Goal: Task Accomplishment & Management: Use online tool/utility

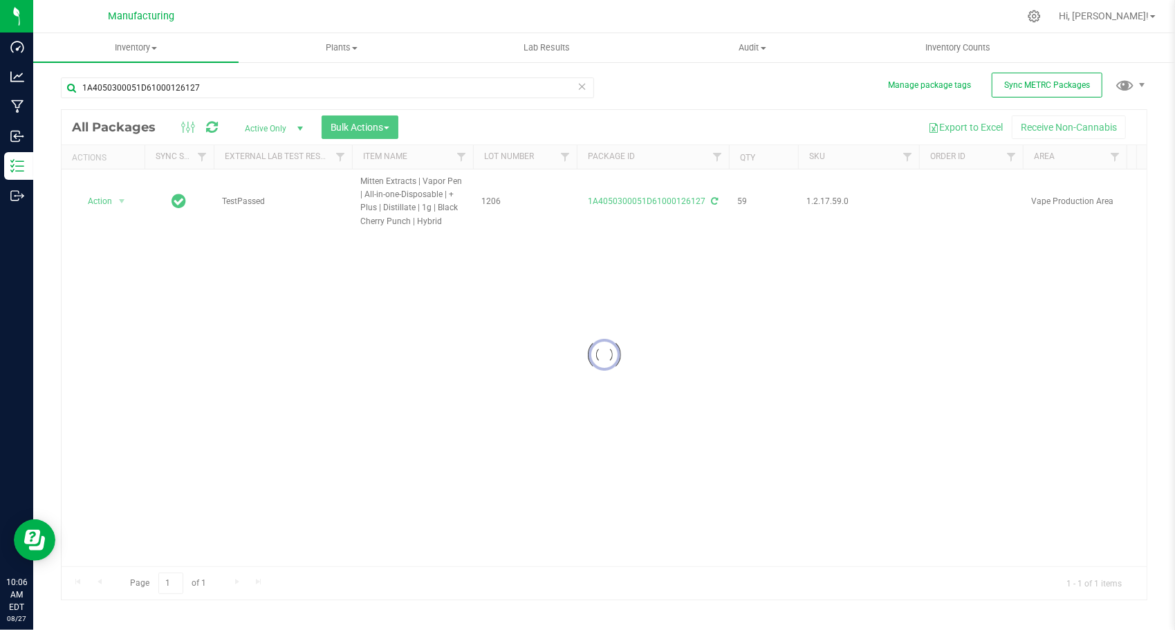
click at [584, 86] on icon at bounding box center [582, 85] width 10 height 17
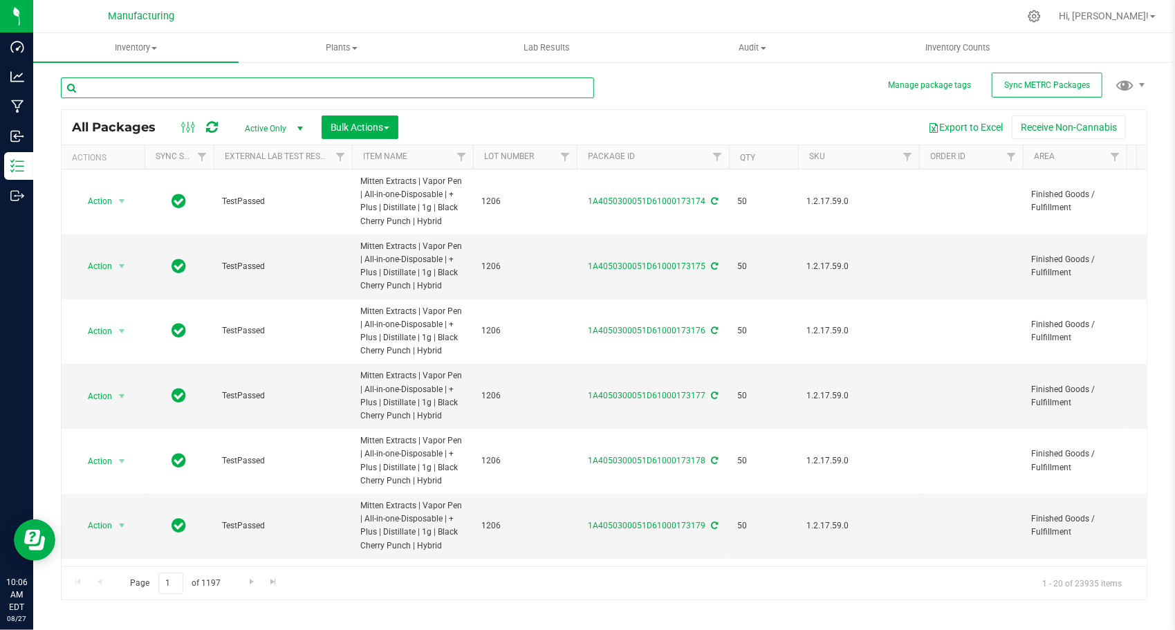
click at [146, 93] on input "text" at bounding box center [327, 87] width 533 height 21
paste input "1A4050300051D61000065602"
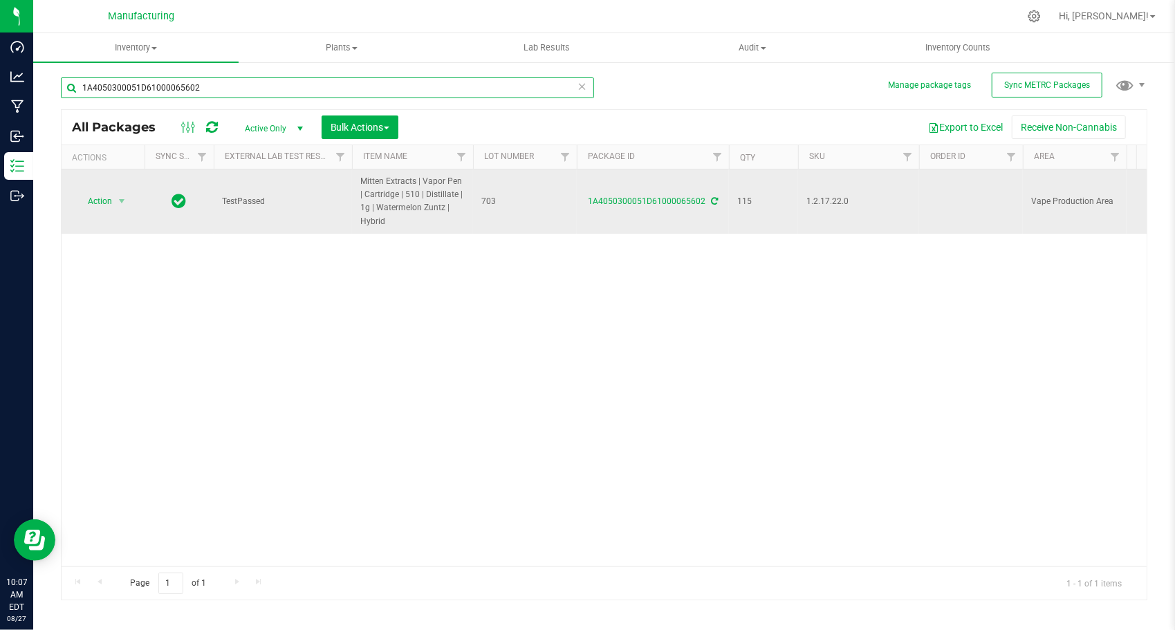
type input "1A4050300051D61000065602"
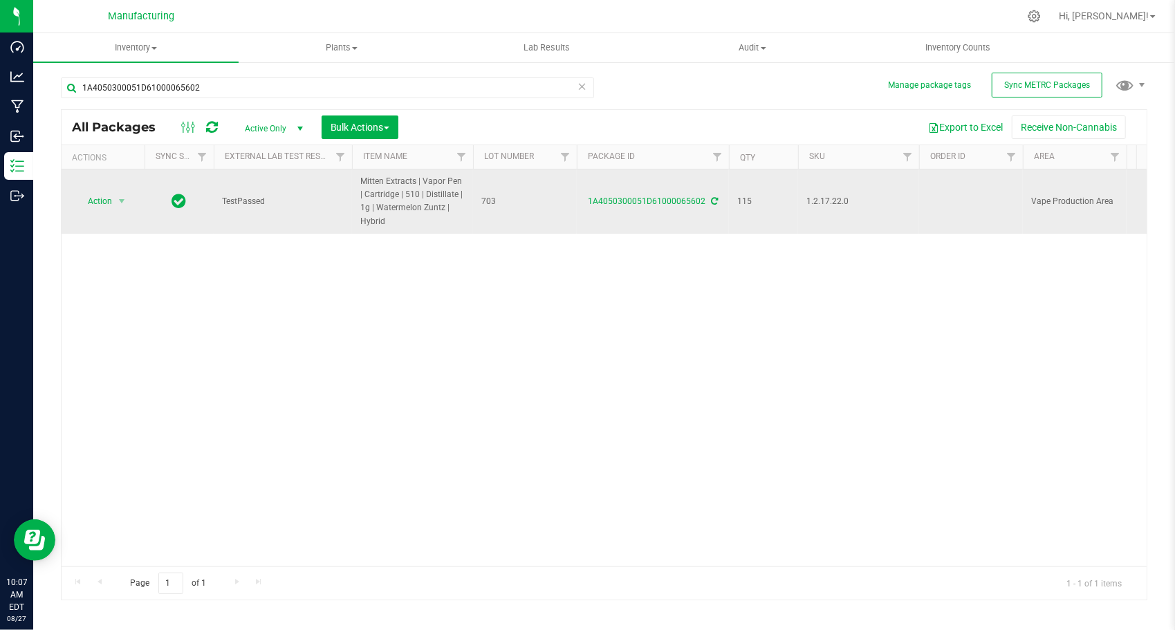
click at [711, 200] on icon at bounding box center [714, 201] width 7 height 8
click at [707, 200] on div "1A4050300051D61000065602" at bounding box center [653, 201] width 156 height 13
click at [711, 203] on icon at bounding box center [714, 201] width 7 height 8
click at [129, 195] on span "select" at bounding box center [121, 201] width 17 height 19
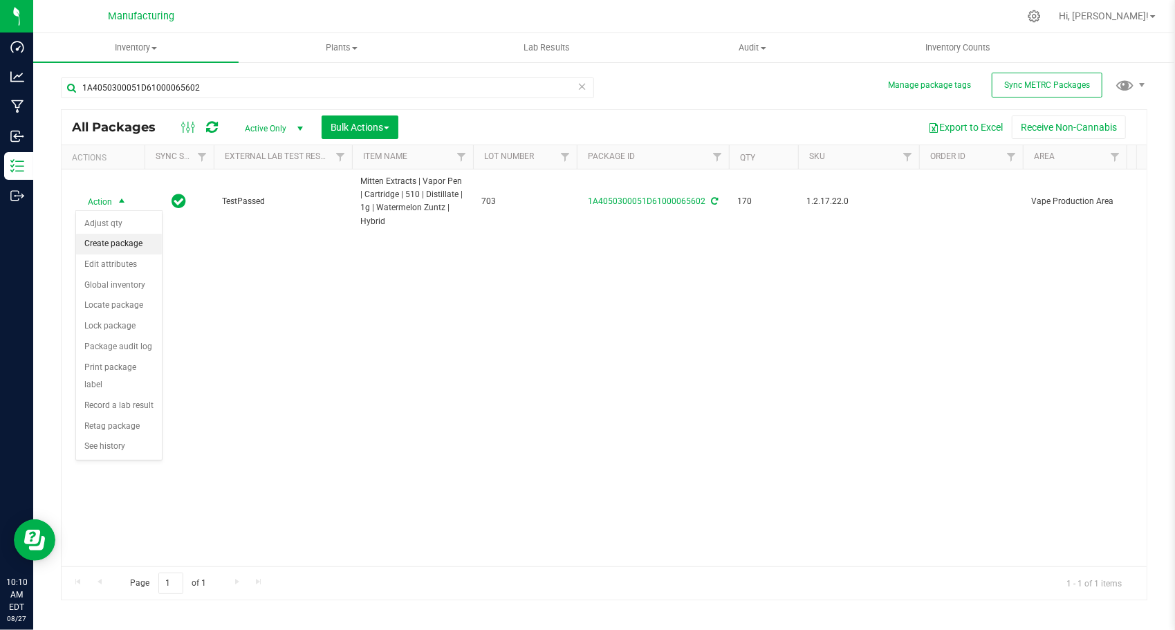
click at [120, 245] on li "Create package" at bounding box center [119, 244] width 86 height 21
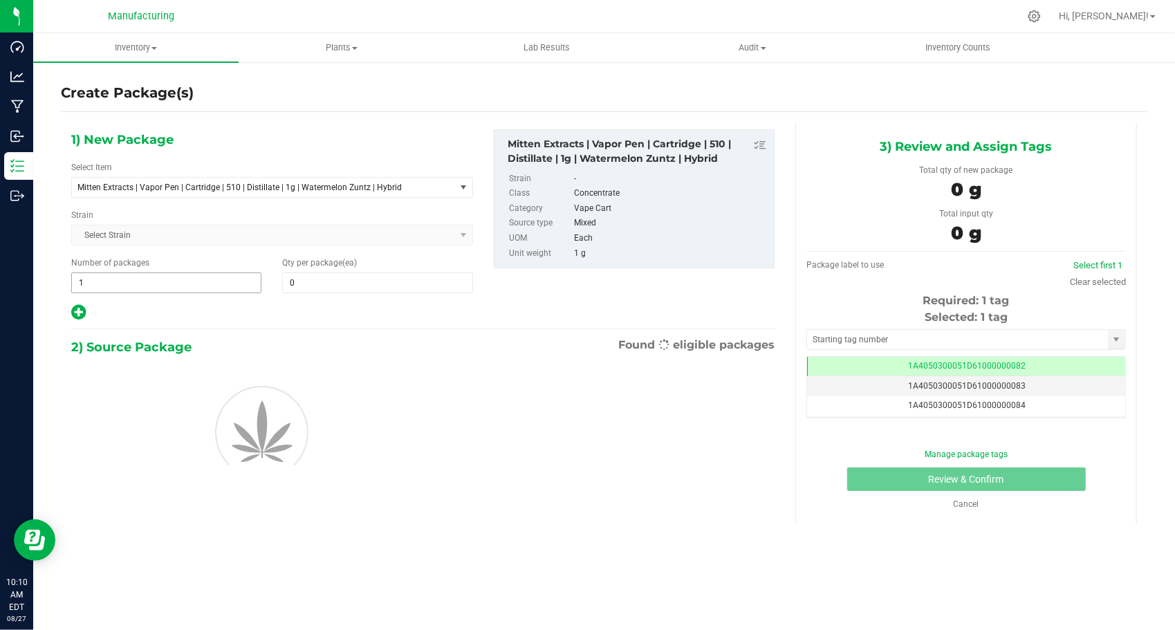
click at [176, 275] on span "1 1" at bounding box center [166, 282] width 190 height 21
click at [176, 275] on input "1" at bounding box center [166, 282] width 189 height 19
type input "3"
click at [418, 275] on span at bounding box center [377, 282] width 190 height 21
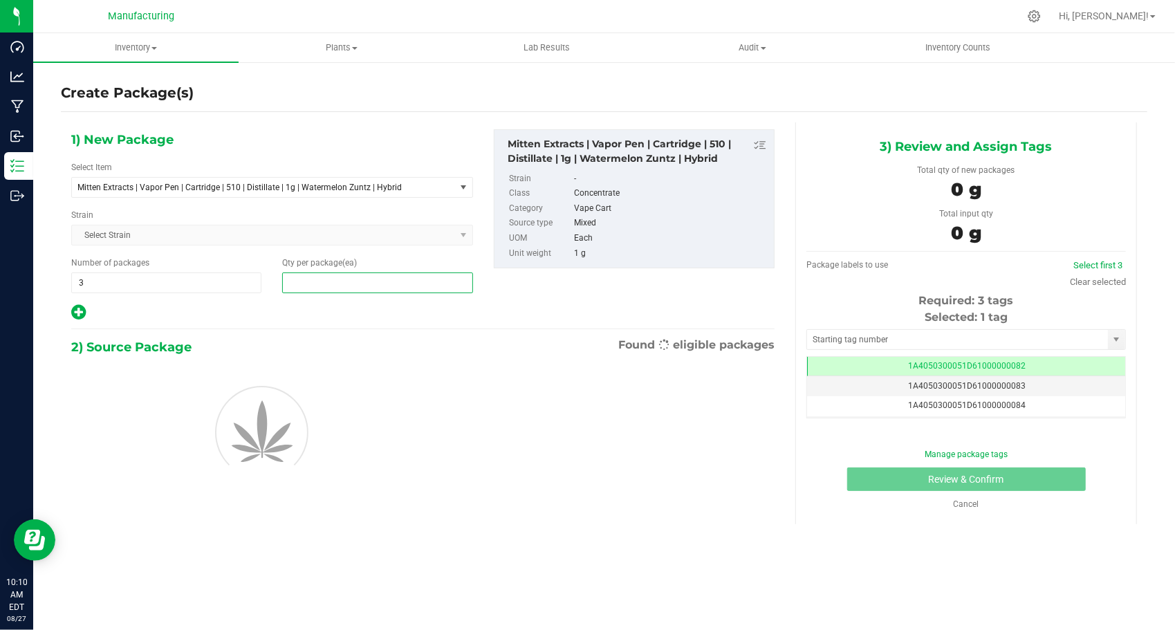
type input "5"
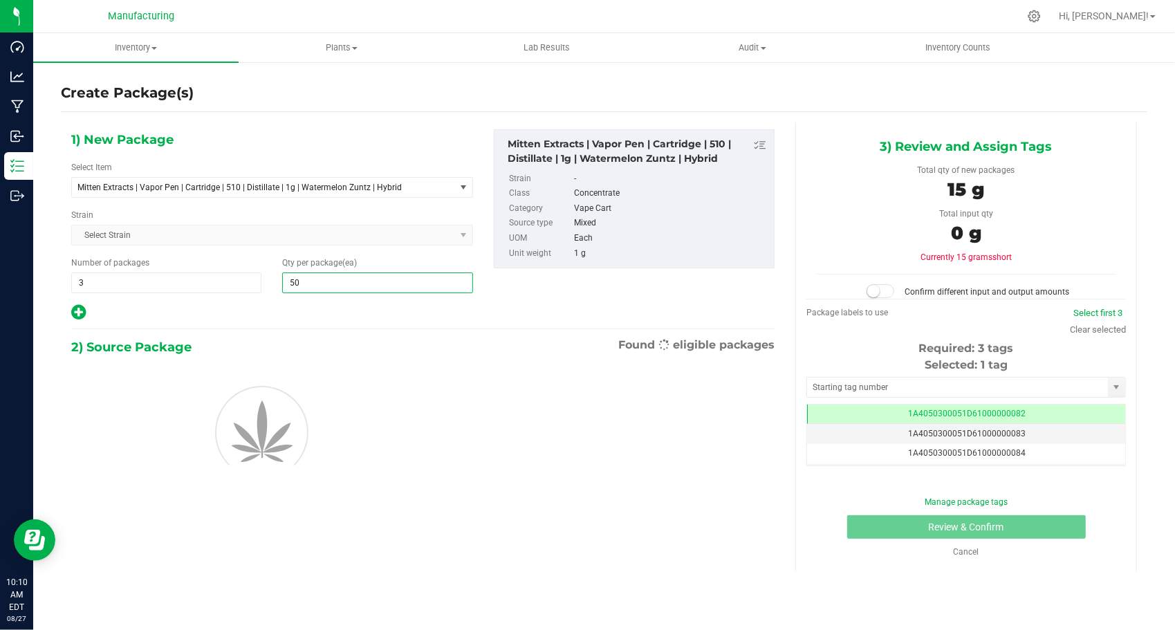
type input "50"
click at [922, 388] on input "text" at bounding box center [957, 387] width 301 height 19
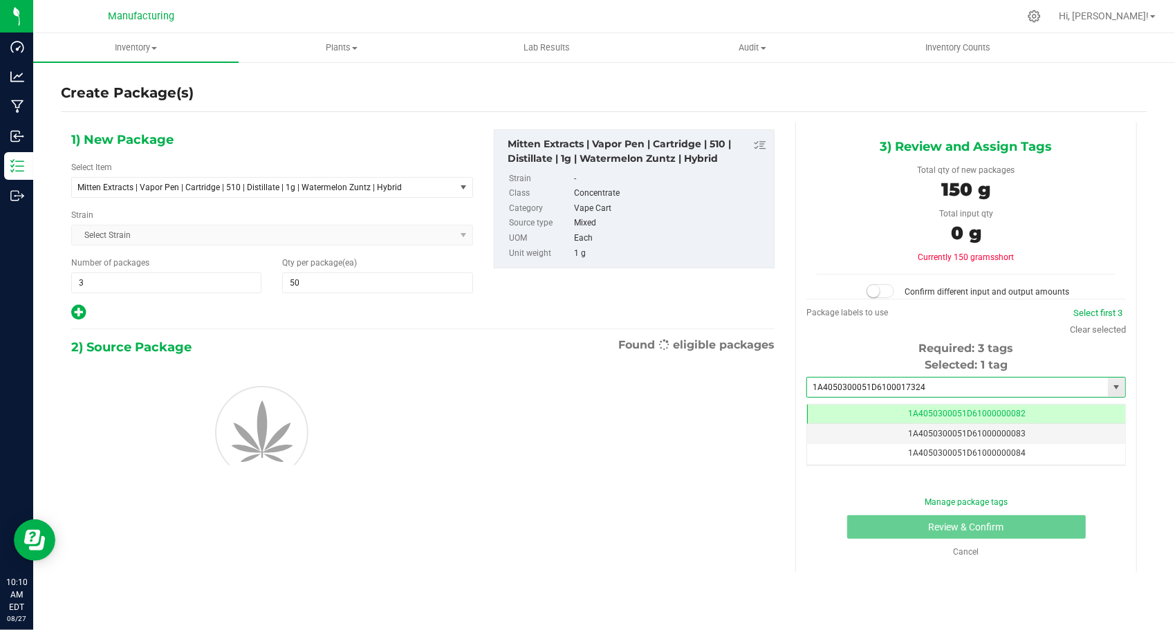
type input "1A4050300051D61000173242"
click at [918, 409] on li "1A4050300051D61000173242" at bounding box center [966, 408] width 318 height 21
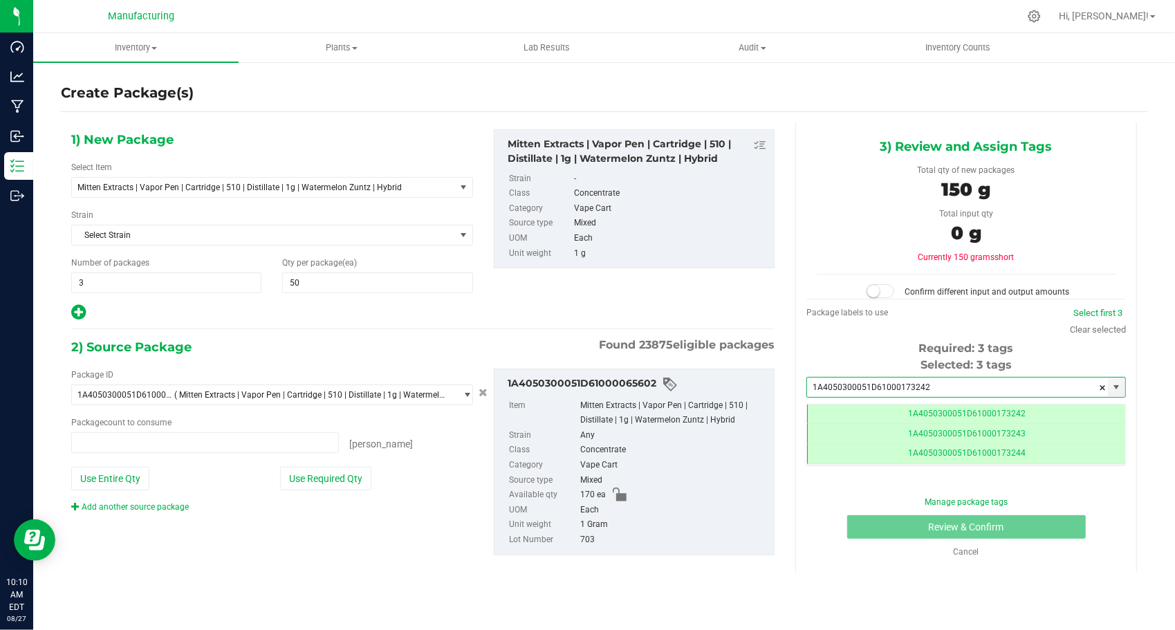
type input "0 ea"
type input "1A4050300051D61000173242"
click at [331, 473] on button "Use Required Qty" at bounding box center [325, 479] width 91 height 24
type input "150 ea"
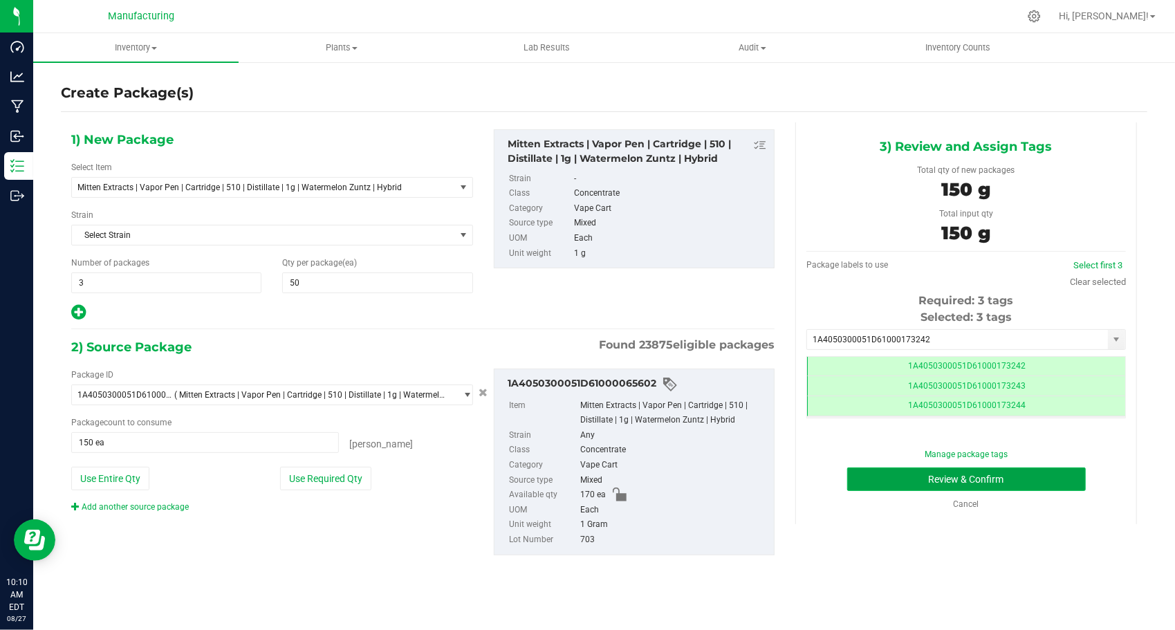
click at [861, 478] on button "Review & Confirm" at bounding box center [966, 479] width 239 height 24
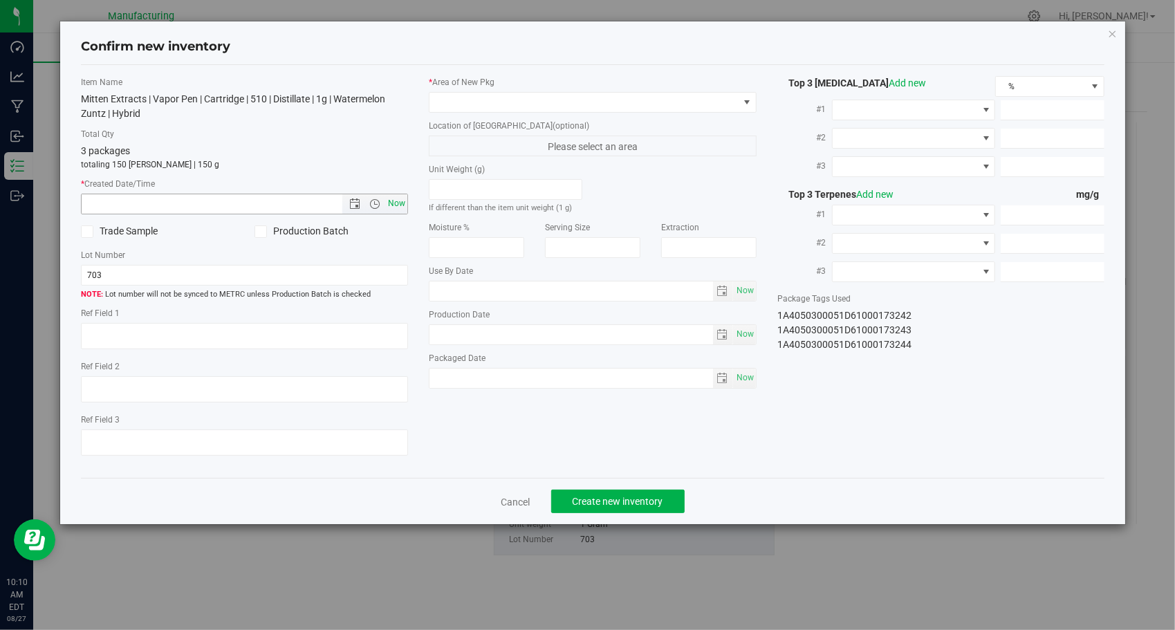
click at [402, 207] on span "Now" at bounding box center [397, 204] width 24 height 20
type input "[DATE] 10:10 AM"
click at [542, 98] on span at bounding box center [583, 102] width 309 height 19
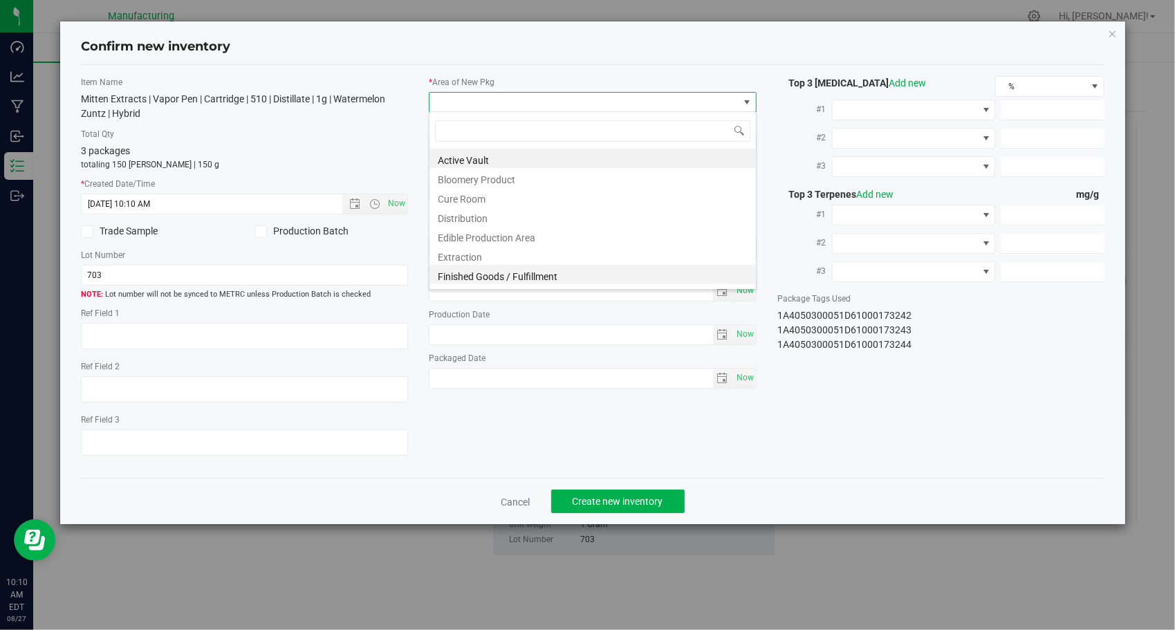
click at [551, 268] on li "Finished Goods / Fulfillment" at bounding box center [592, 274] width 326 height 19
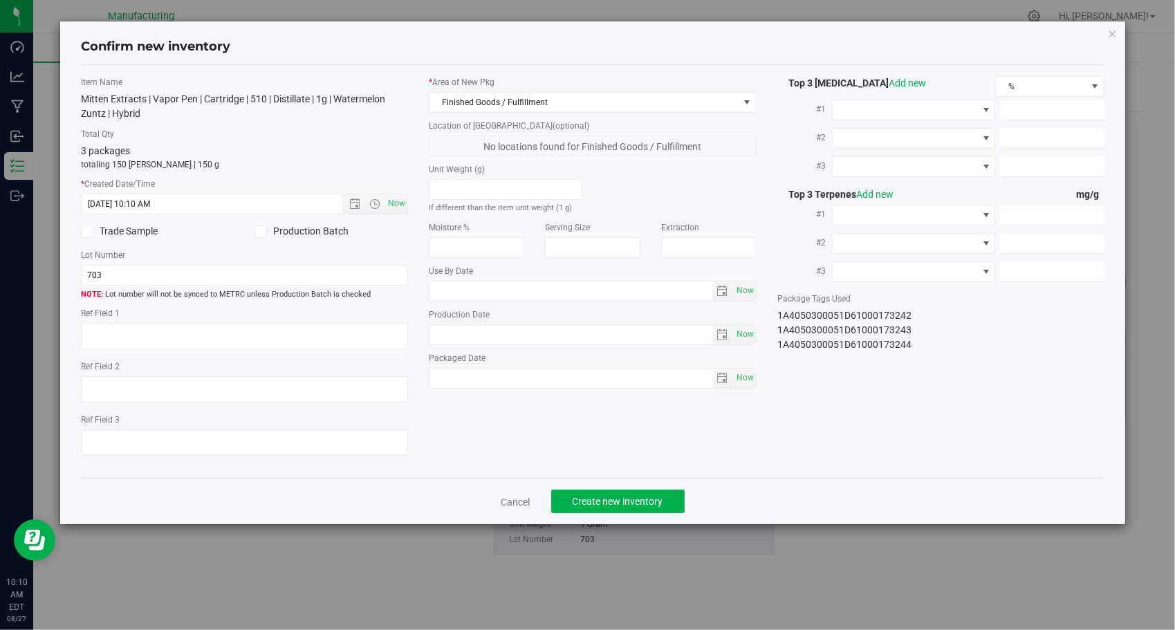
click at [619, 431] on div "Item Name Mitten Extracts | Vapor Pen | Cartridge | 510 | Distillate | 1g | Wat…" at bounding box center [593, 271] width 1045 height 391
click at [599, 502] on span "Create new inventory" at bounding box center [617, 501] width 91 height 11
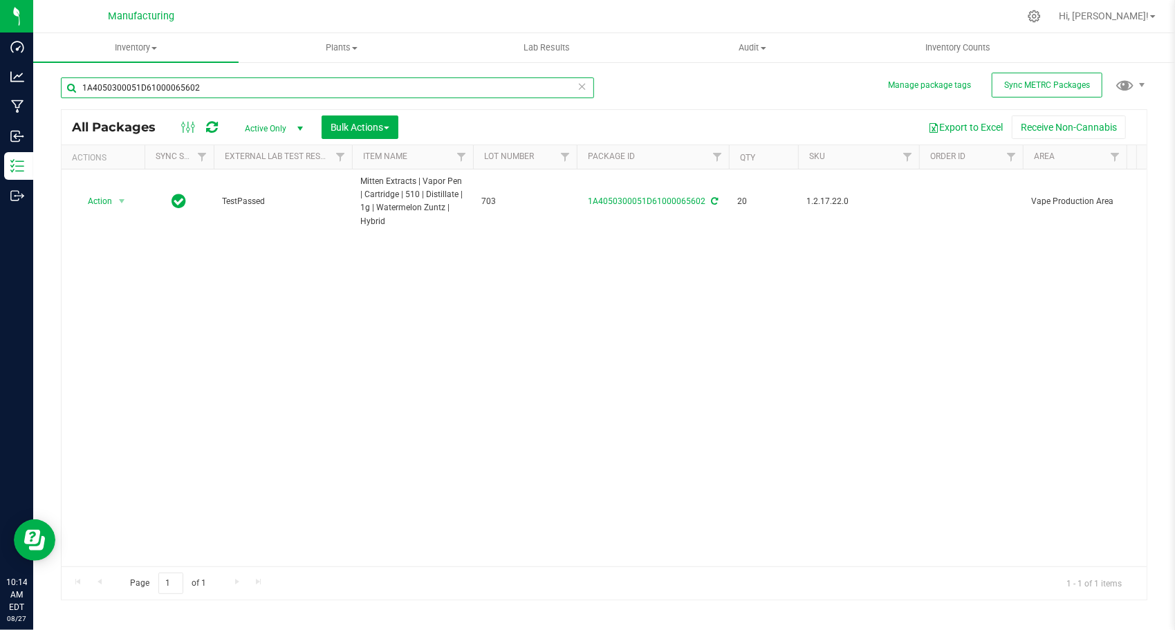
click at [301, 80] on input "1A4050300051D61000065602" at bounding box center [327, 87] width 533 height 21
paste input "15"
type input "1A4050300051D61000065615"
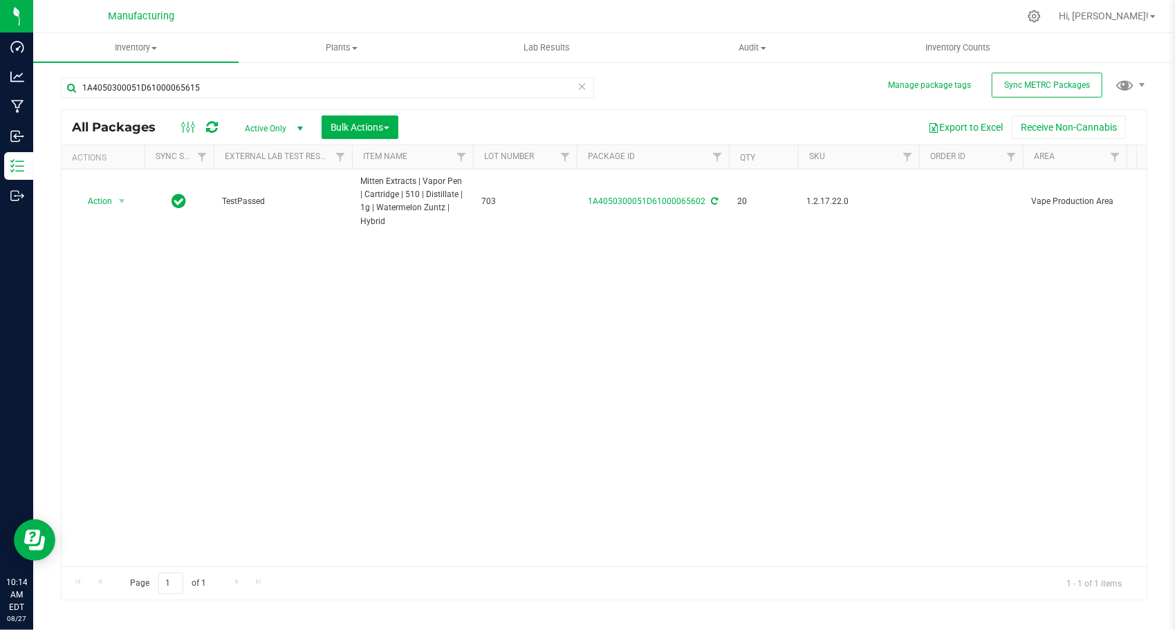
click at [267, 308] on div "Action Action Adjust qty Create package Edit attributes Global inventory Locate…" at bounding box center [604, 367] width 1085 height 397
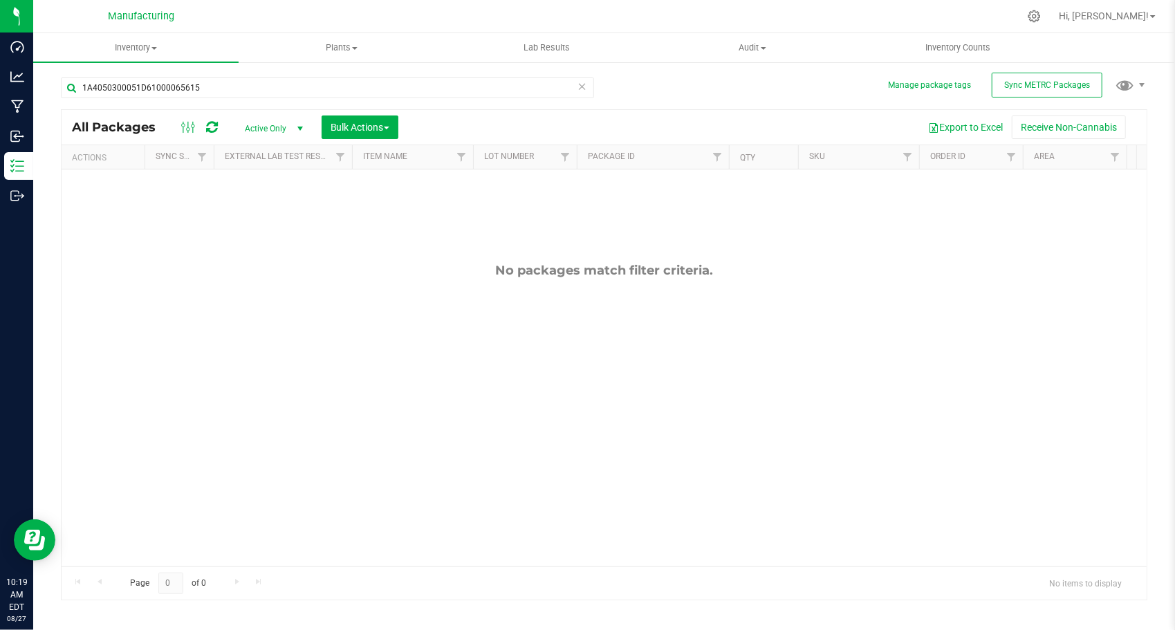
click at [207, 126] on icon at bounding box center [212, 127] width 12 height 14
click at [1018, 90] on button "Sync METRC Packages" at bounding box center [1046, 85] width 111 height 25
click at [580, 83] on icon at bounding box center [582, 85] width 10 height 17
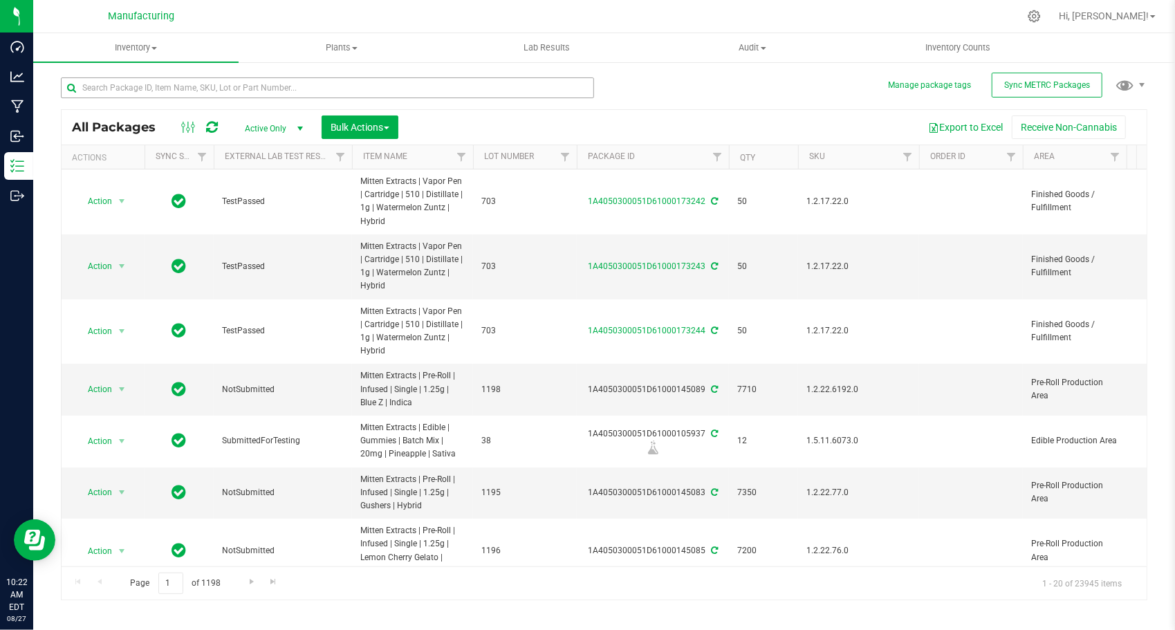
click at [379, 97] on div at bounding box center [327, 93] width 533 height 32
click at [377, 93] on input "text" at bounding box center [327, 87] width 533 height 21
paste input "1A4050300051D61000065615"
type input "1A4050300051D61000065615"
click at [671, 102] on div "1A4050300051D61000065615 All Packages Active Only Active Only Lab Samples Locke…" at bounding box center [604, 332] width 1086 height 536
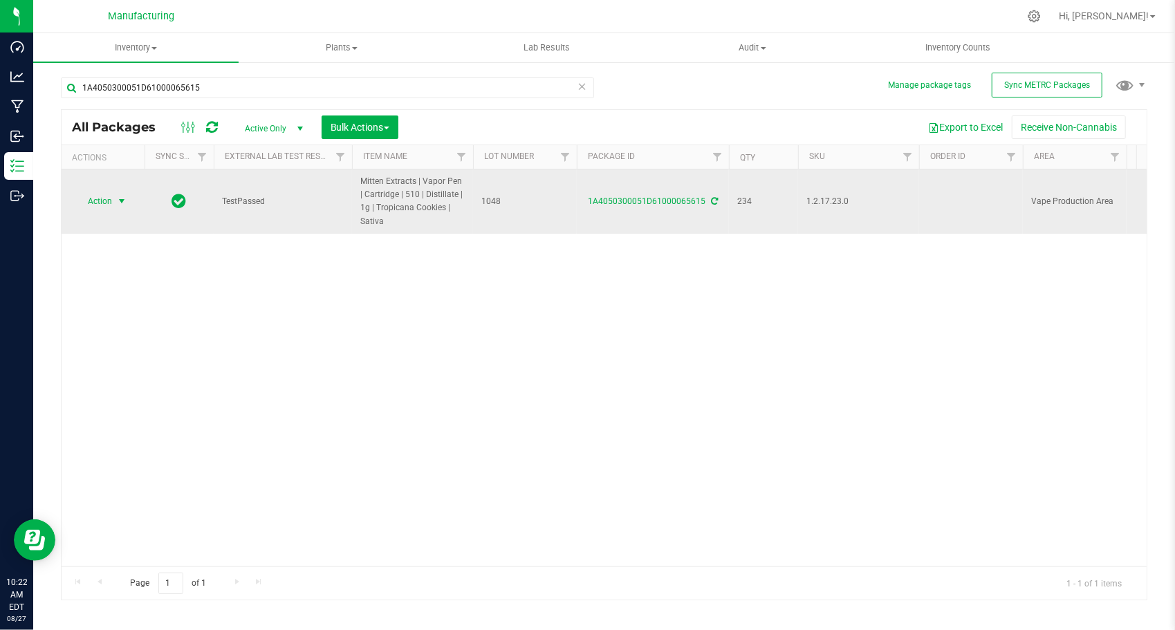
click at [120, 199] on span "select" at bounding box center [121, 201] width 11 height 11
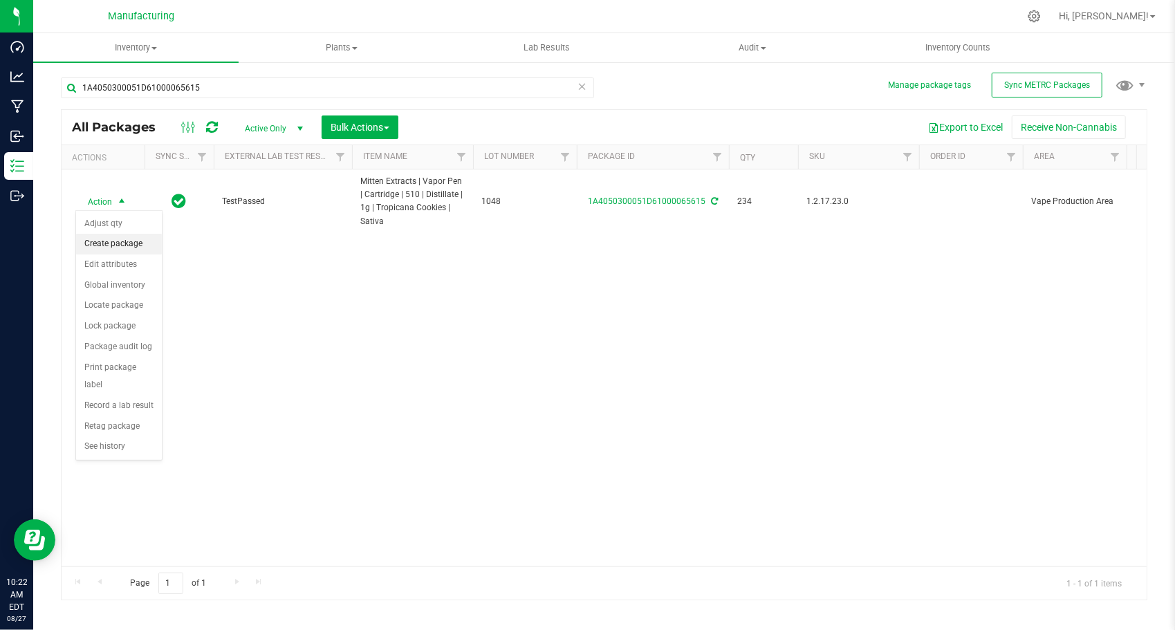
click at [120, 239] on li "Create package" at bounding box center [119, 244] width 86 height 21
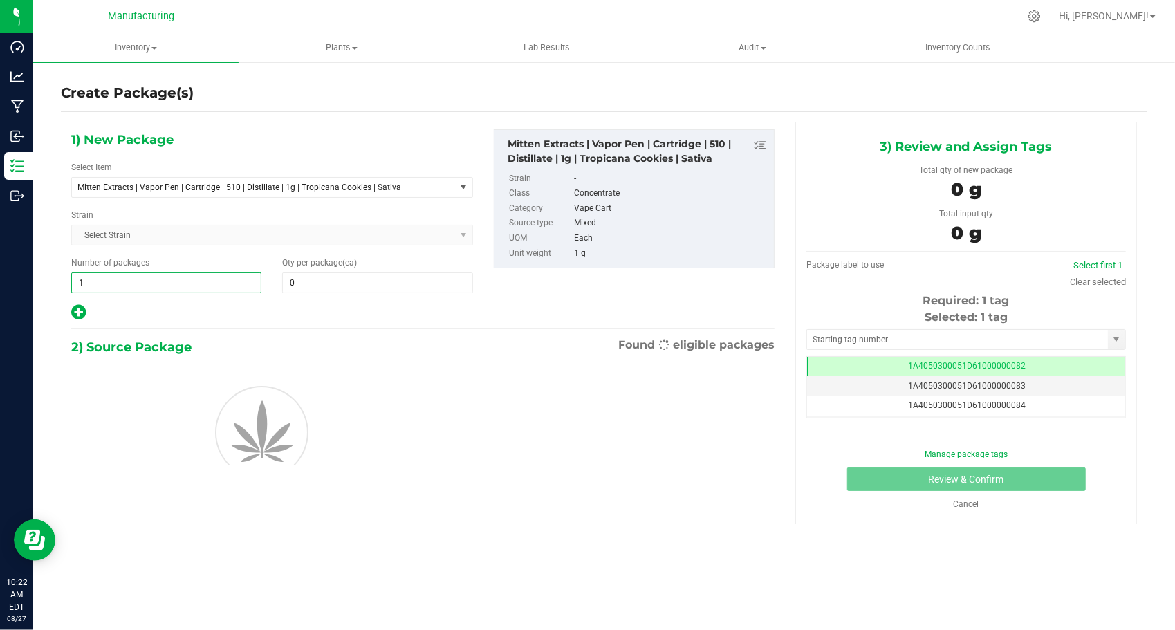
click at [158, 288] on span "1 1" at bounding box center [166, 282] width 190 height 21
click at [158, 288] on input "1" at bounding box center [166, 282] width 189 height 19
type input "4"
click at [382, 272] on span at bounding box center [377, 282] width 190 height 21
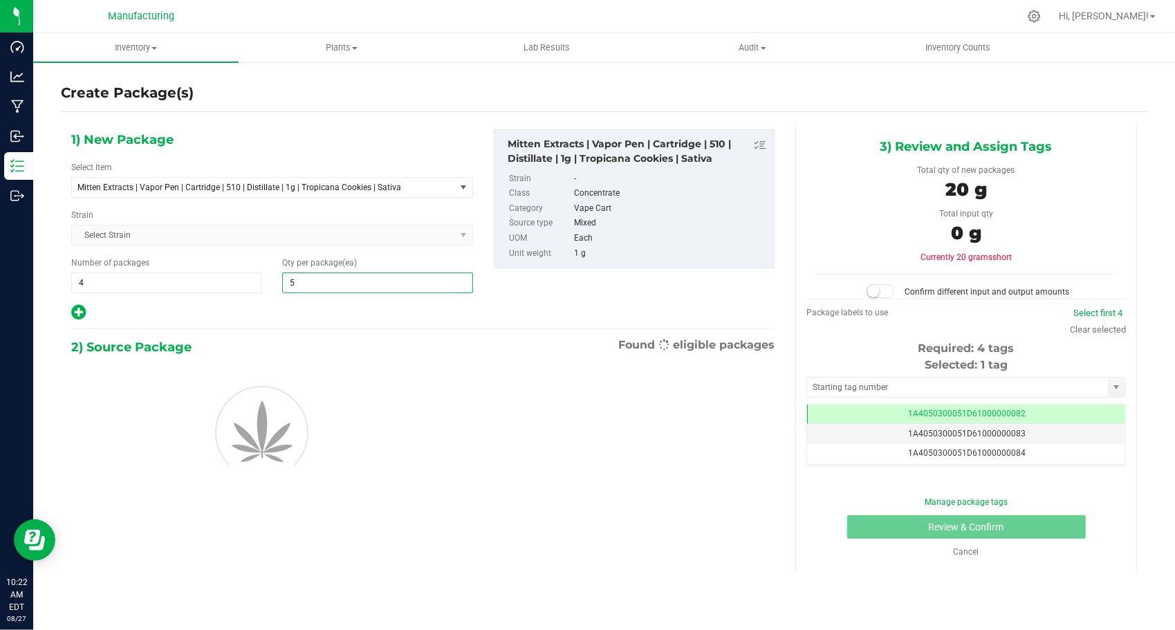
type input "50"
click at [350, 304] on div at bounding box center [272, 313] width 402 height 18
click at [878, 378] on input "text" at bounding box center [957, 387] width 301 height 19
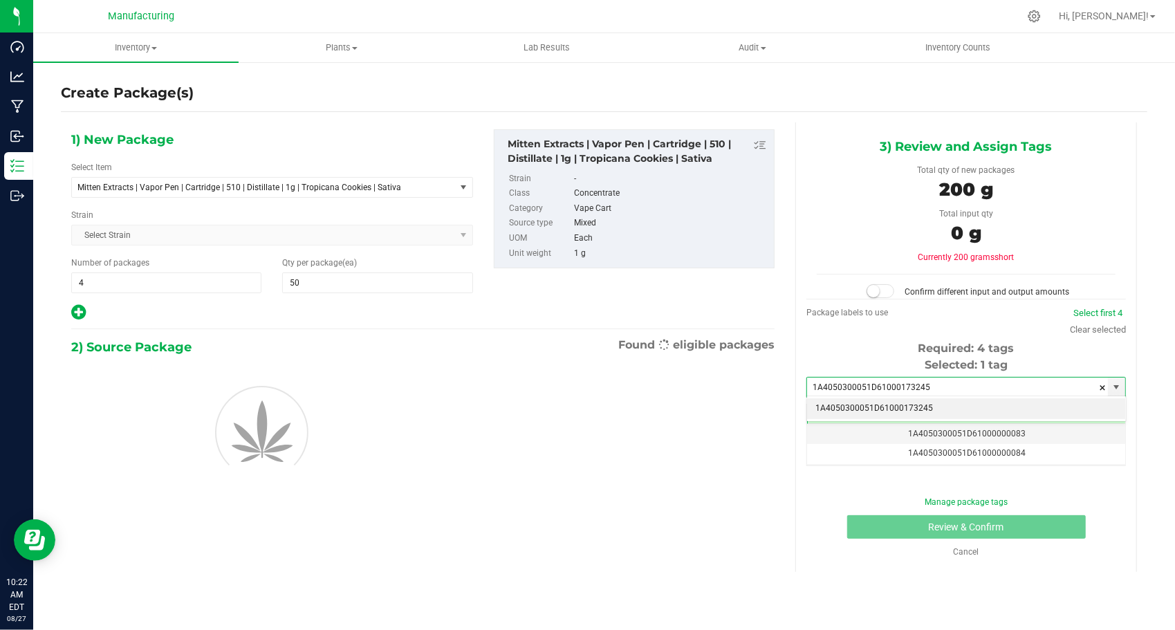
click at [952, 402] on li "1A4050300051D61000173245" at bounding box center [966, 408] width 318 height 21
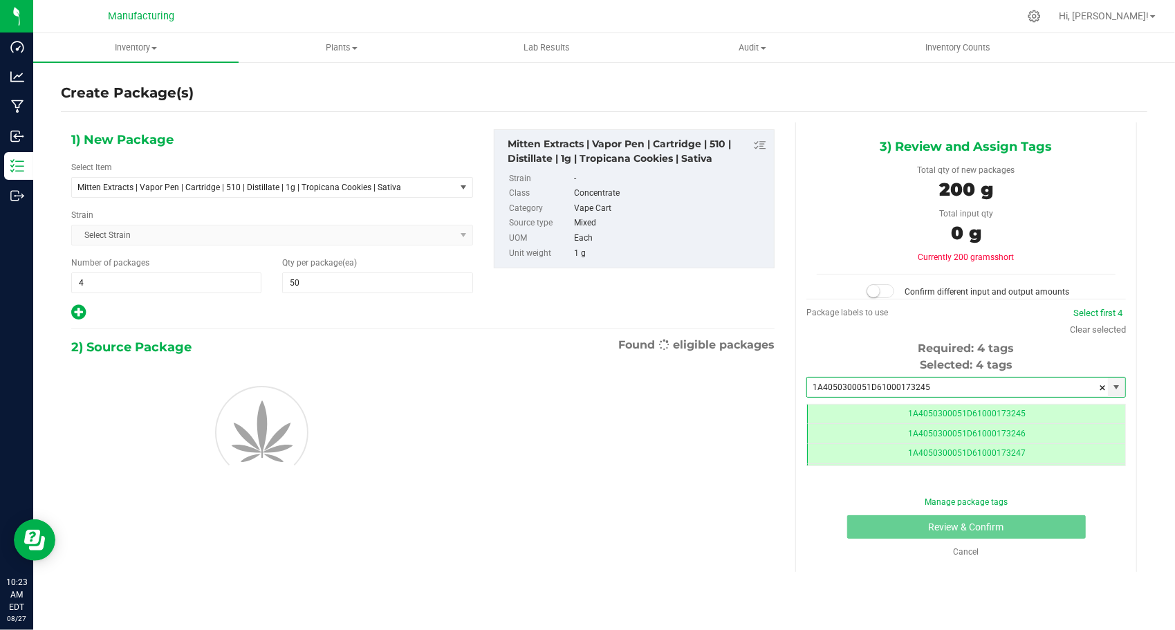
type input "1A4050300051D61000173245"
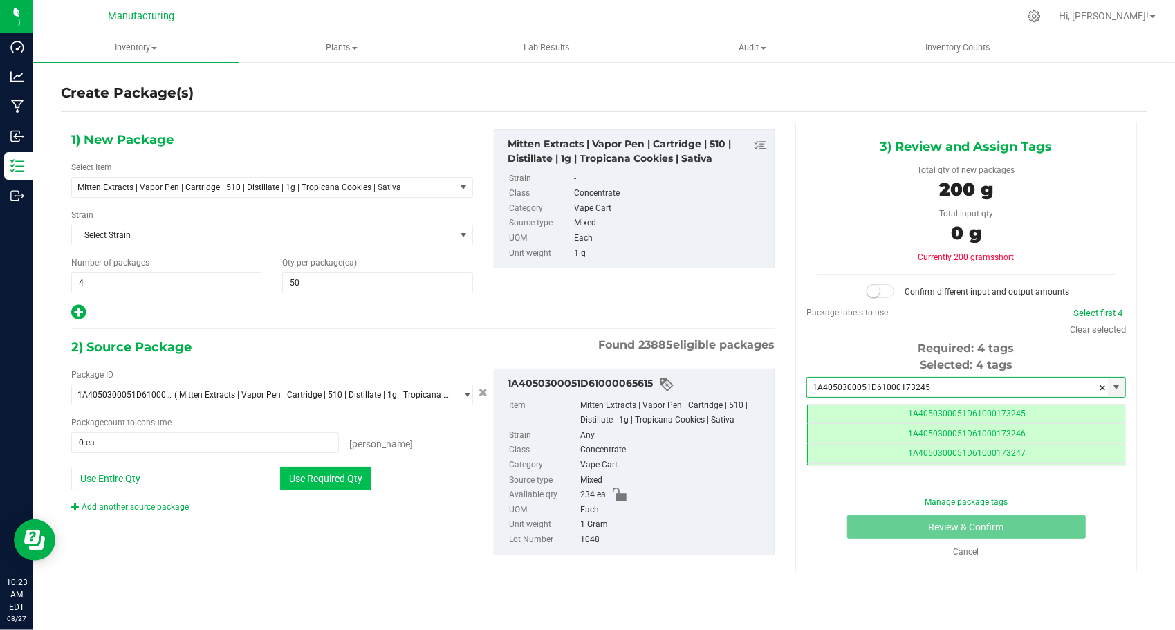
click at [294, 468] on button "Use Required Qty" at bounding box center [325, 479] width 91 height 24
type input "200 ea"
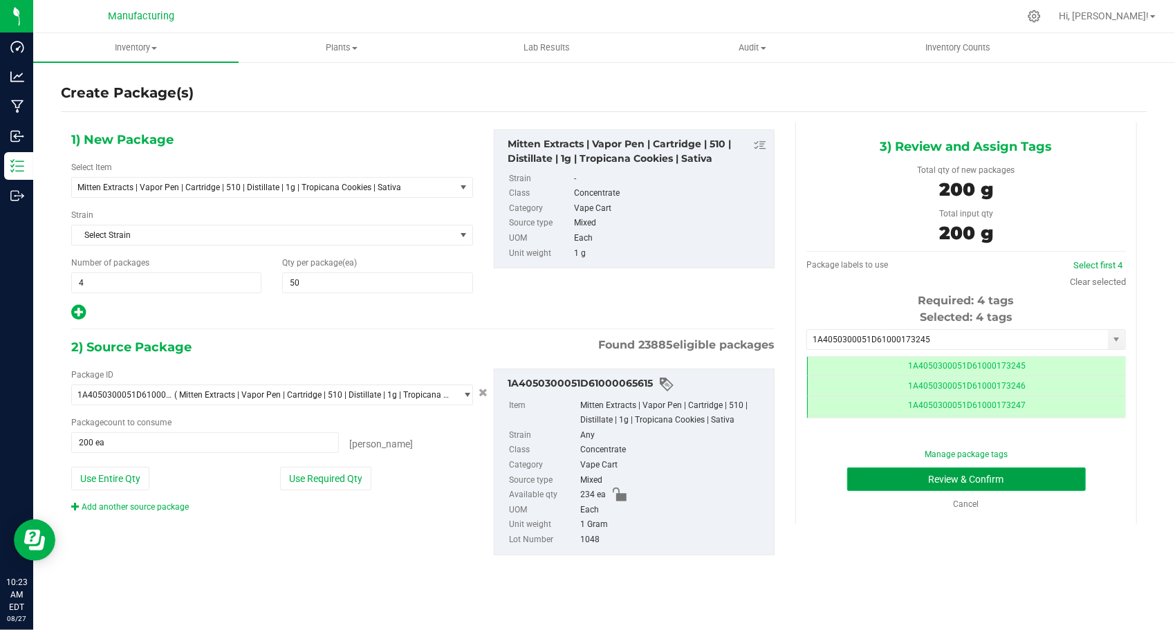
click at [853, 478] on button "Review & Confirm" at bounding box center [966, 479] width 239 height 24
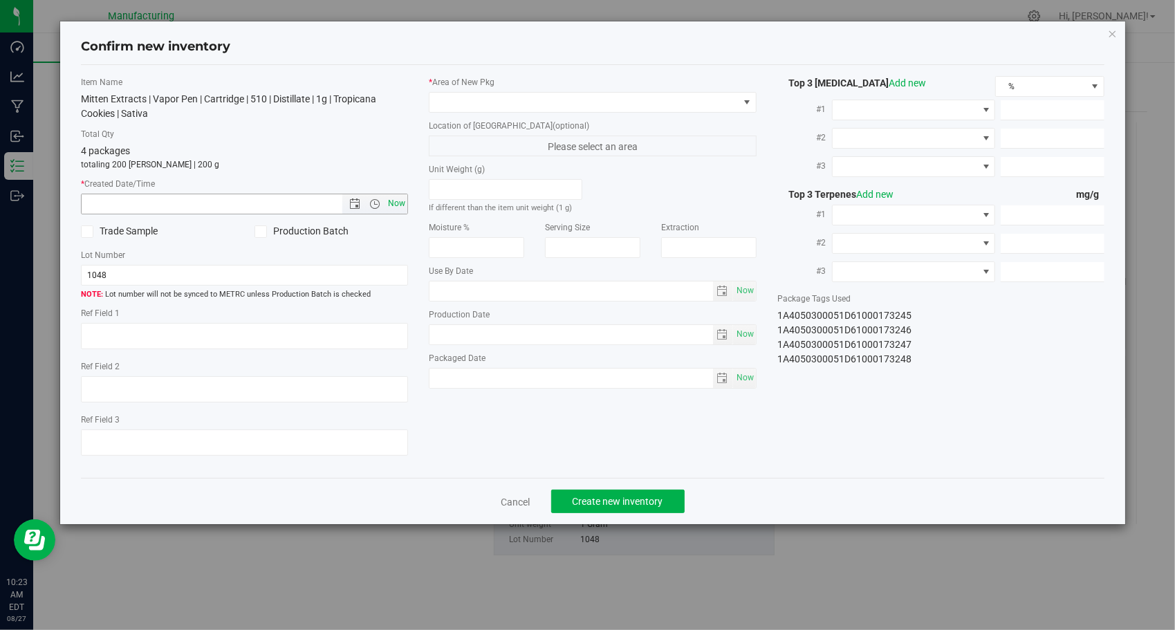
click at [398, 207] on span "Now" at bounding box center [397, 204] width 24 height 20
type input "[DATE] 10:23 AM"
click at [581, 104] on span at bounding box center [583, 102] width 309 height 19
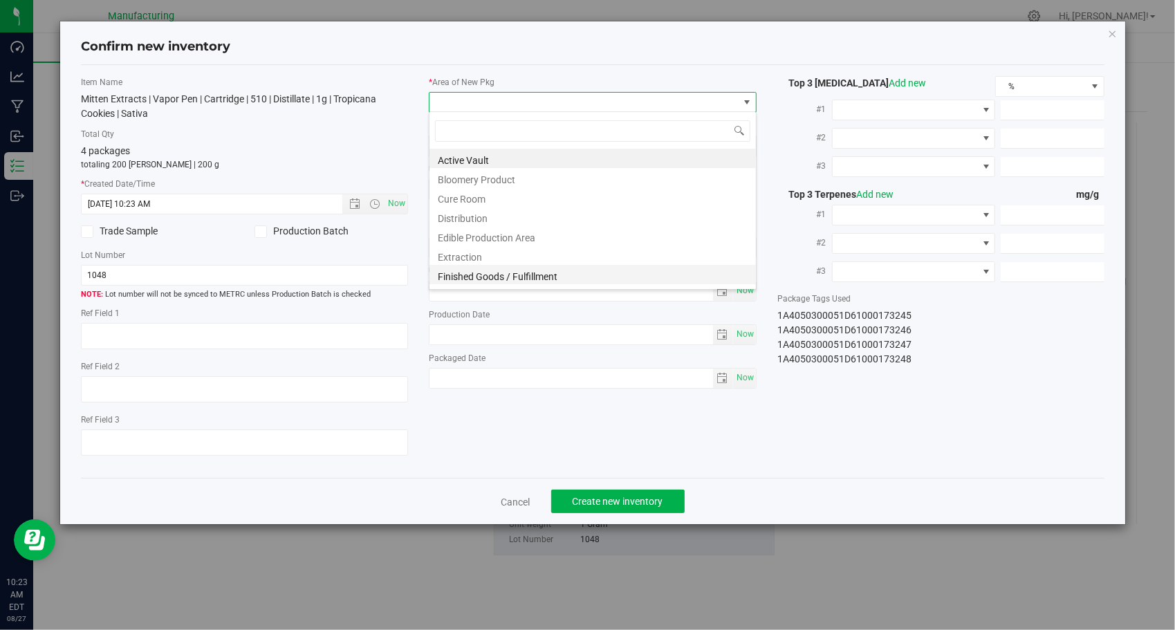
click at [528, 275] on li "Finished Goods / Fulfillment" at bounding box center [592, 274] width 326 height 19
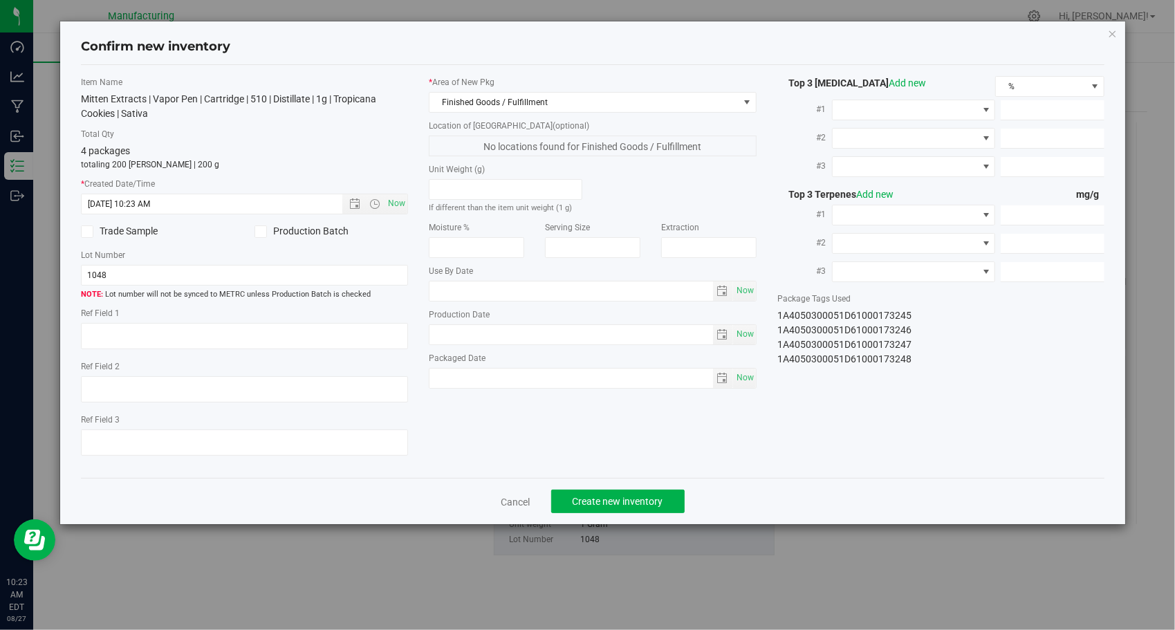
click at [836, 426] on div "Item Name Mitten Extracts | Vapor Pen | Cartridge | 510 | Distillate | 1g | Tro…" at bounding box center [593, 271] width 1045 height 391
click at [649, 505] on span "Create new inventory" at bounding box center [617, 501] width 91 height 11
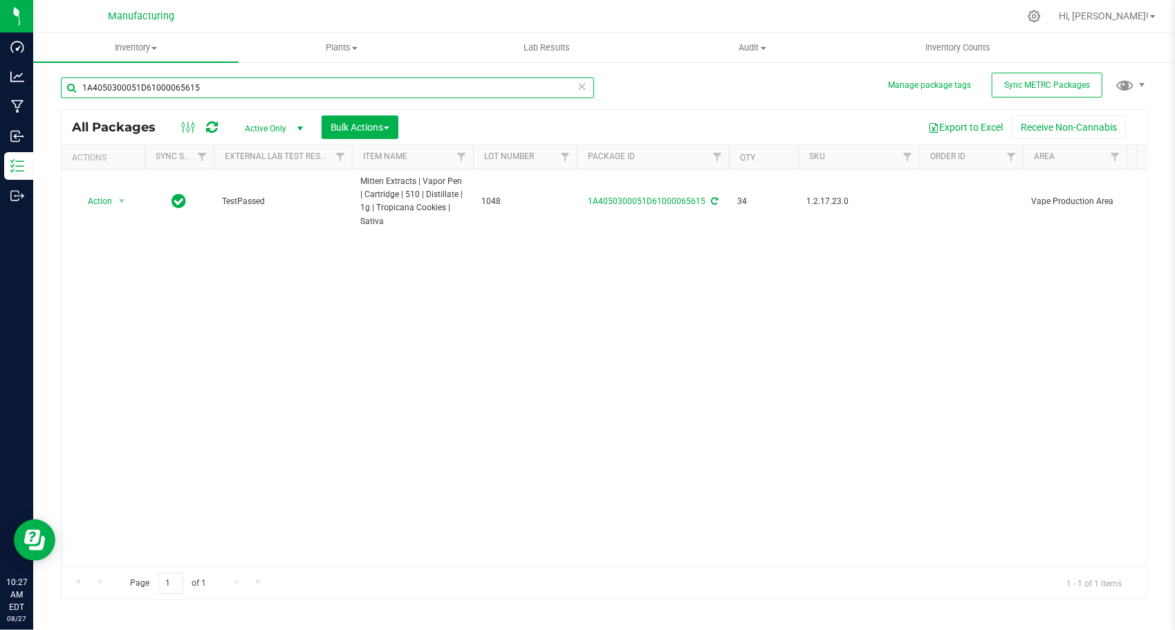
click at [361, 91] on input "1A4050300051D61000065615" at bounding box center [327, 87] width 533 height 21
paste input "Retrieving data. Wait a few seconds and try to cut or copy again."
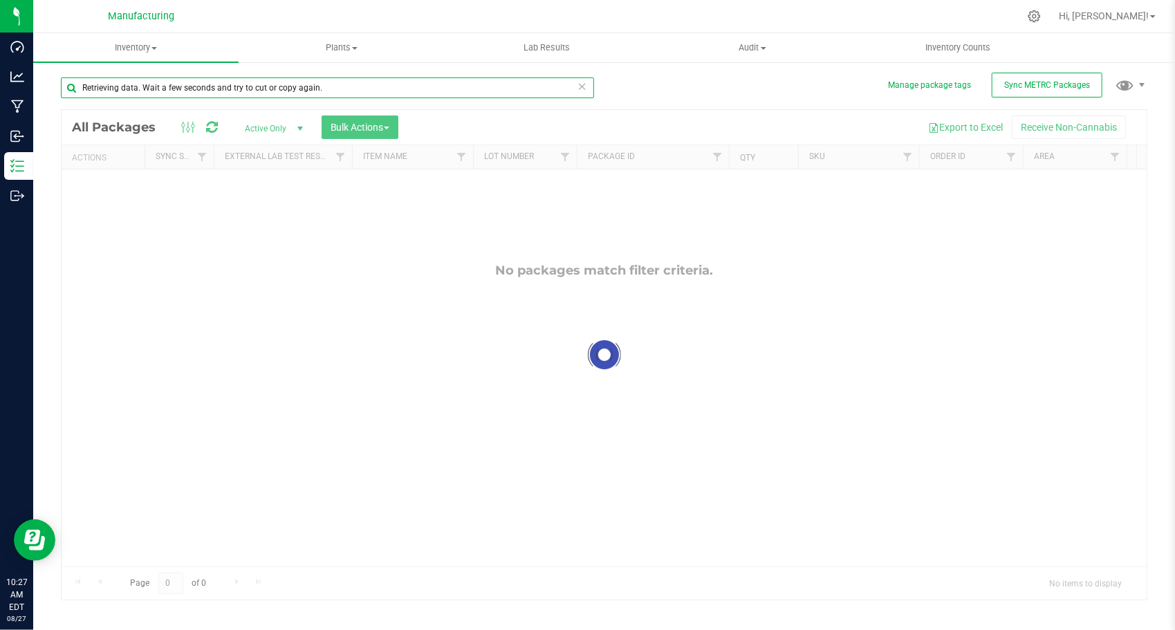
type input "Retrieving data. Wait a few seconds and try to cut or copy again."
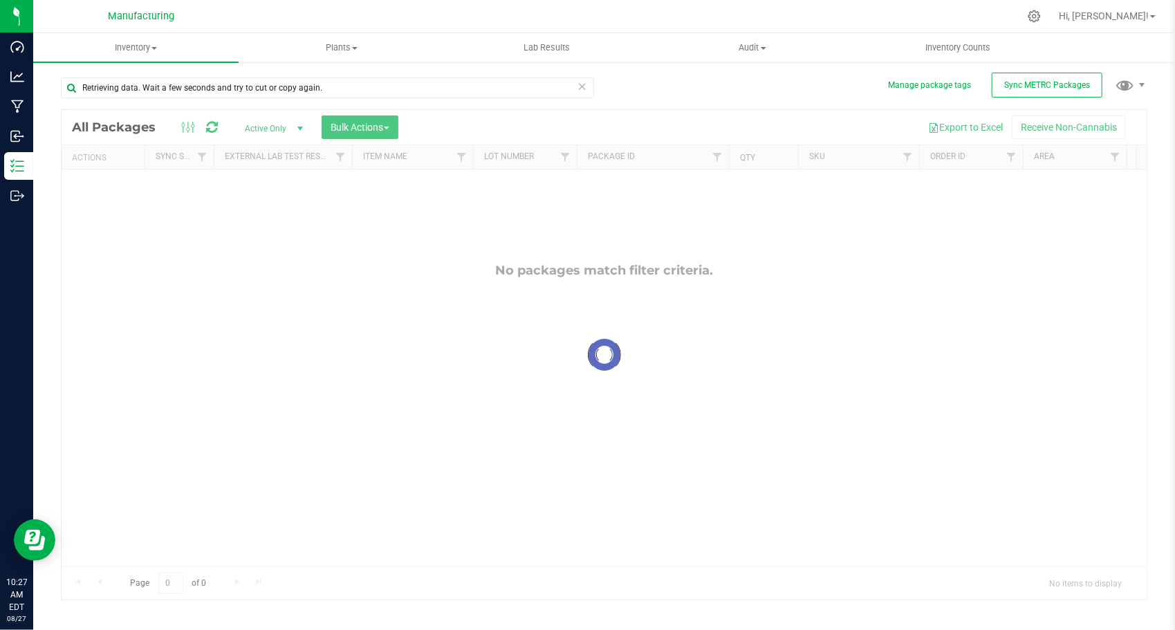
click at [582, 86] on icon at bounding box center [582, 85] width 10 height 17
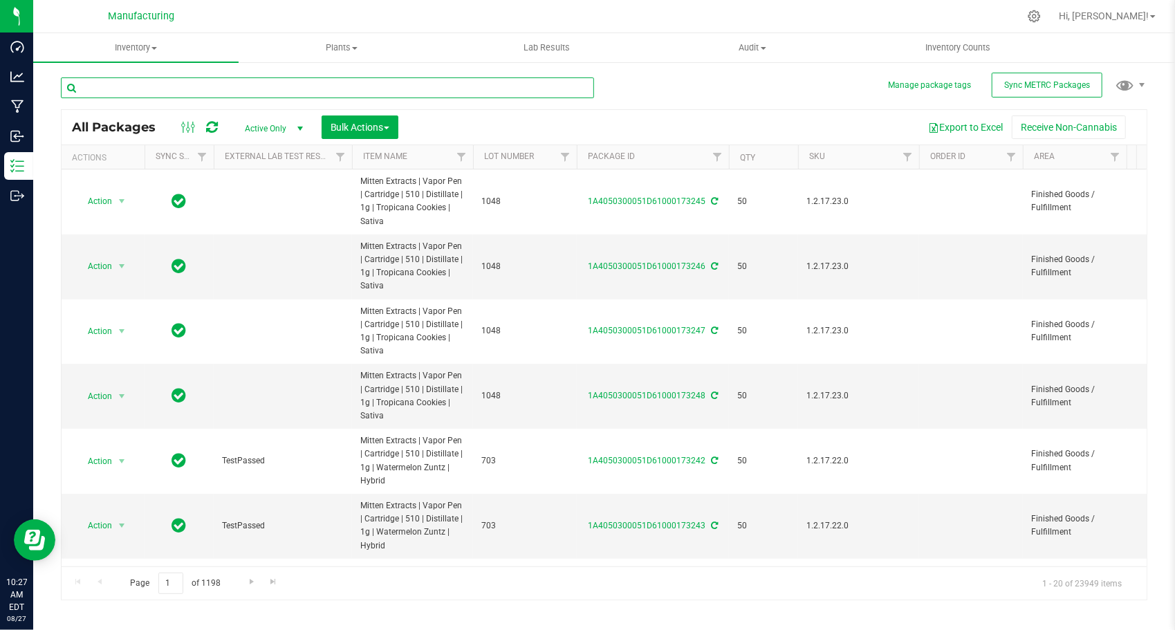
click at [257, 92] on input "text" at bounding box center [327, 87] width 533 height 21
click at [400, 82] on input "text" at bounding box center [327, 87] width 533 height 21
paste input "Retrieving data. Wait a few seconds and try to cut or copy again."
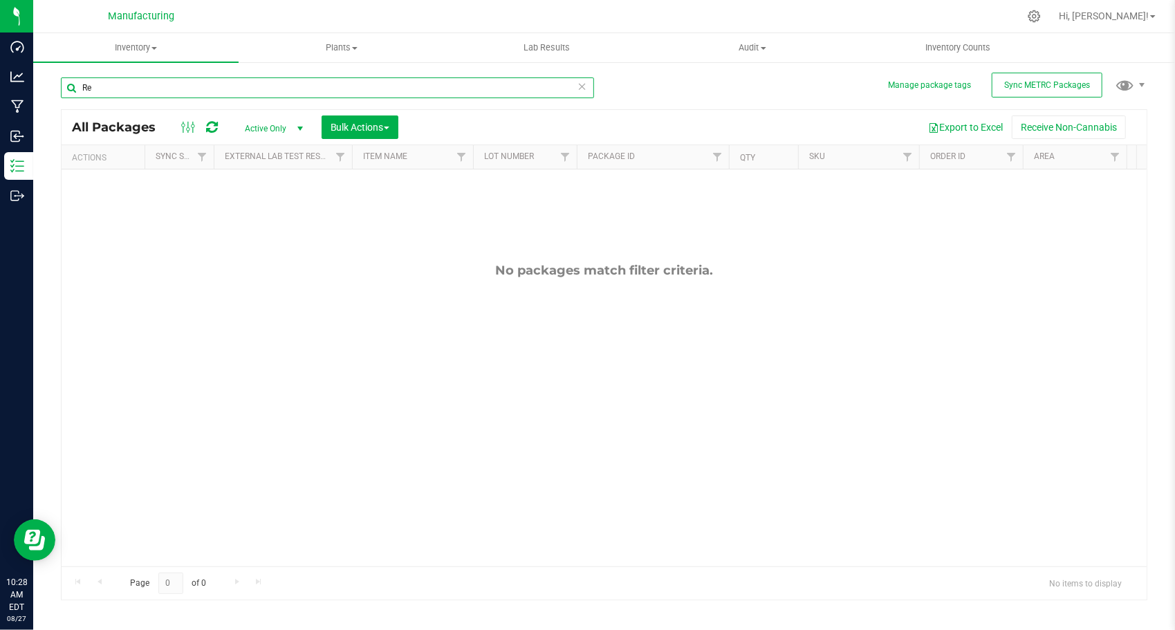
type input "R"
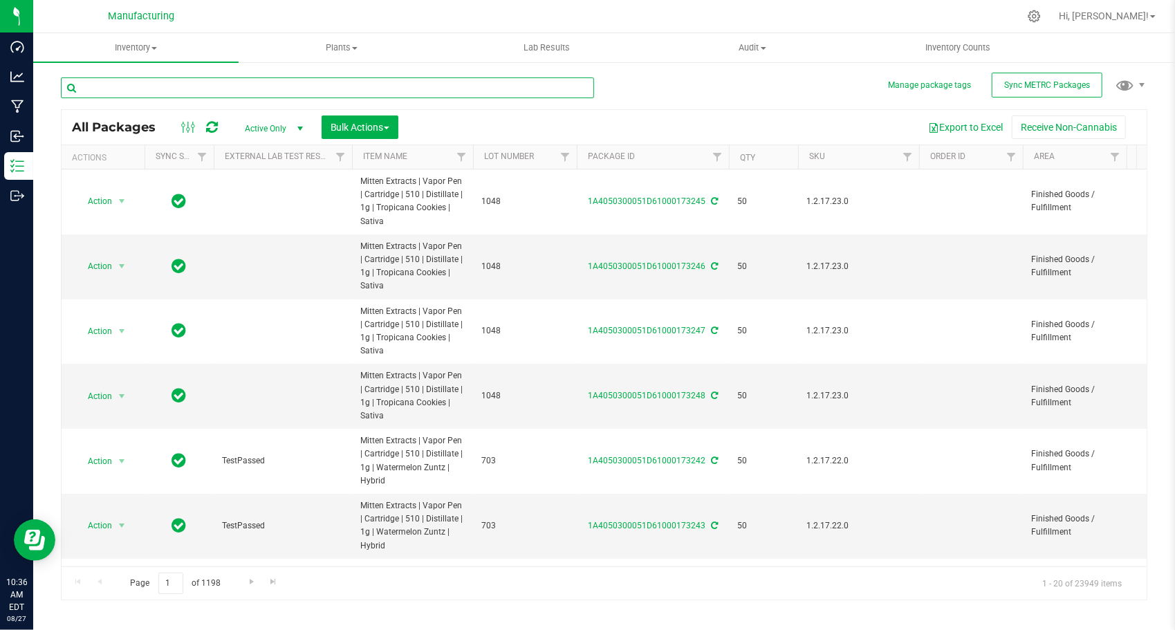
click at [450, 82] on input "text" at bounding box center [327, 87] width 533 height 21
paste input "1A4050300051D61000065630"
type input "1A4050300051D61000065630"
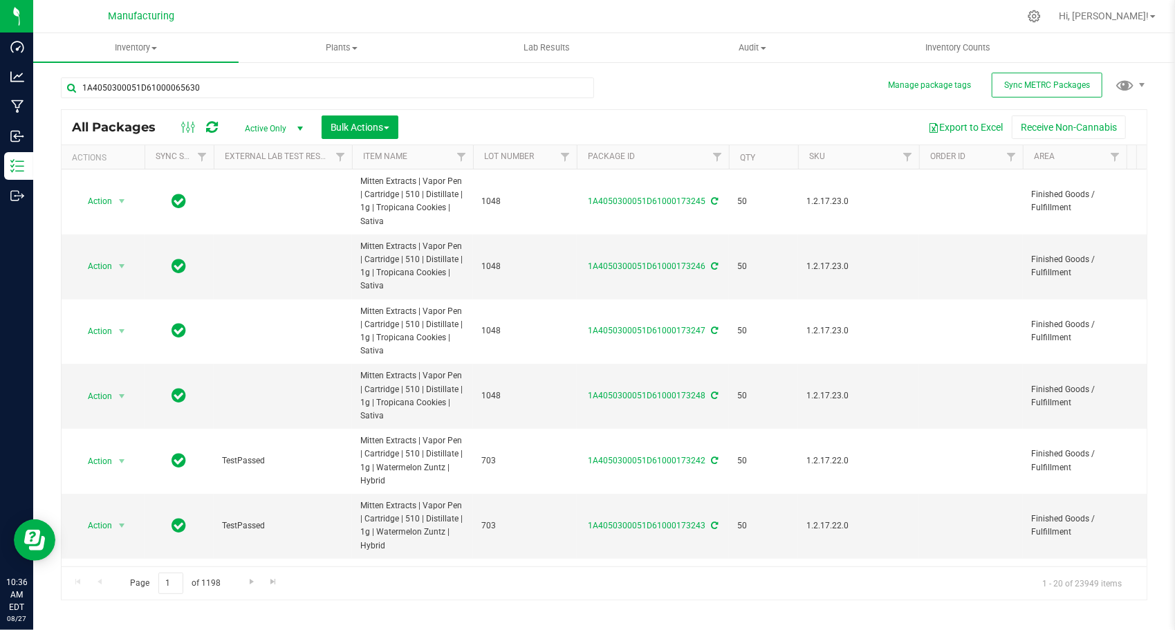
click at [615, 93] on div "1A4050300051D61000065630 All Packages Active Only Active Only Lab Samples Locke…" at bounding box center [604, 332] width 1086 height 536
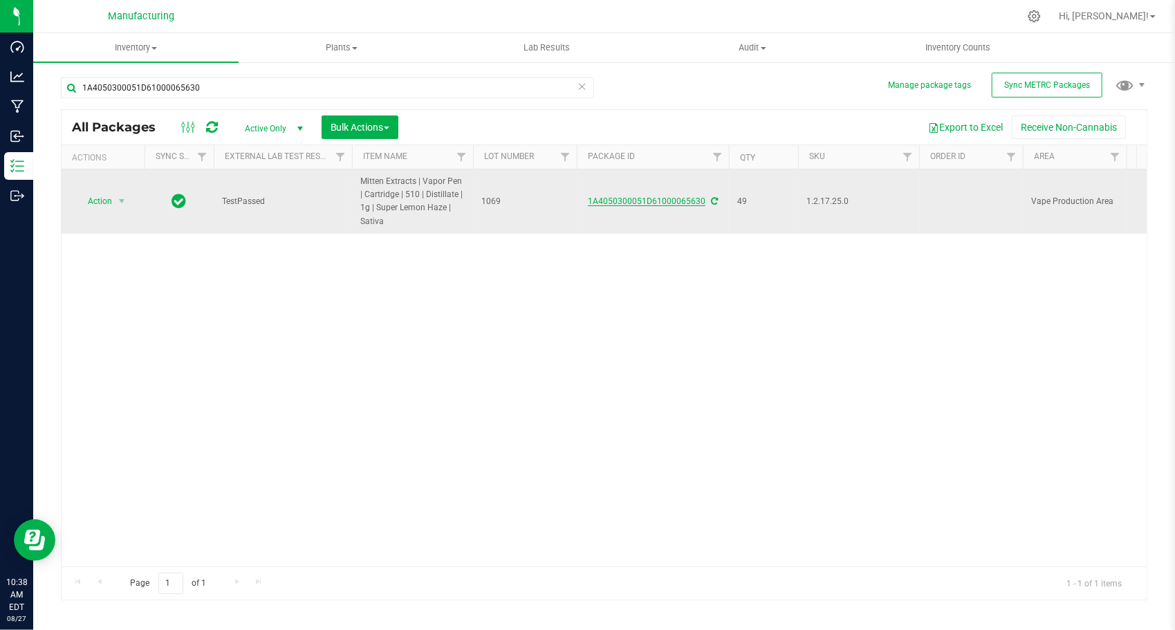
click at [704, 201] on link "1A4050300051D61000065630" at bounding box center [647, 201] width 118 height 10
click at [714, 201] on icon at bounding box center [714, 201] width 7 height 8
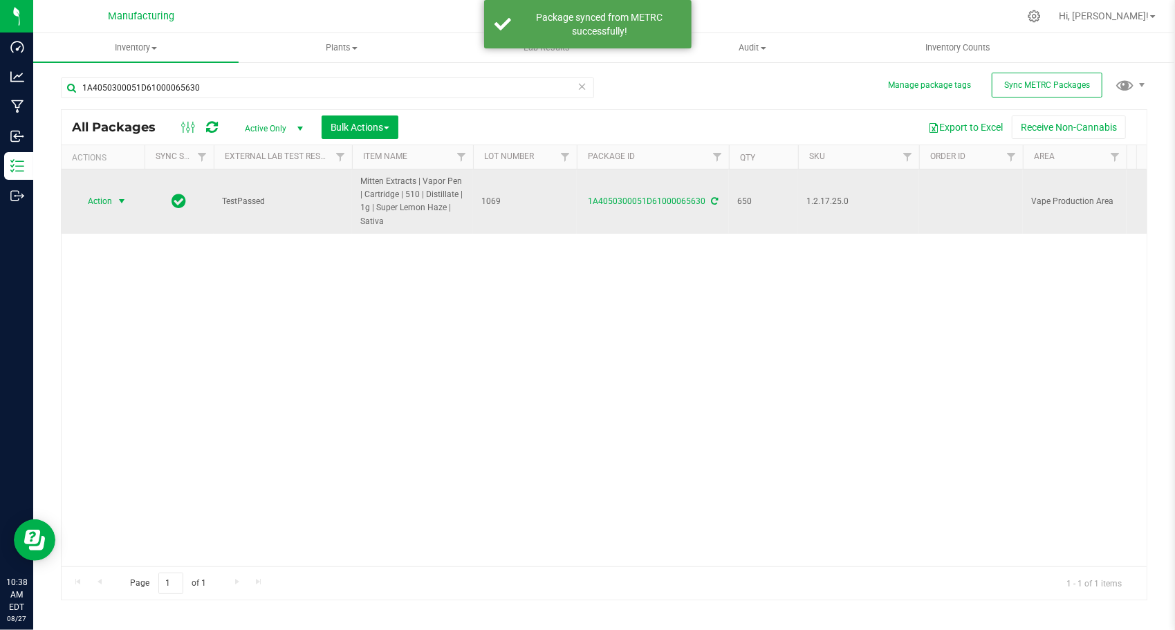
click at [124, 202] on span "select" at bounding box center [121, 201] width 11 height 11
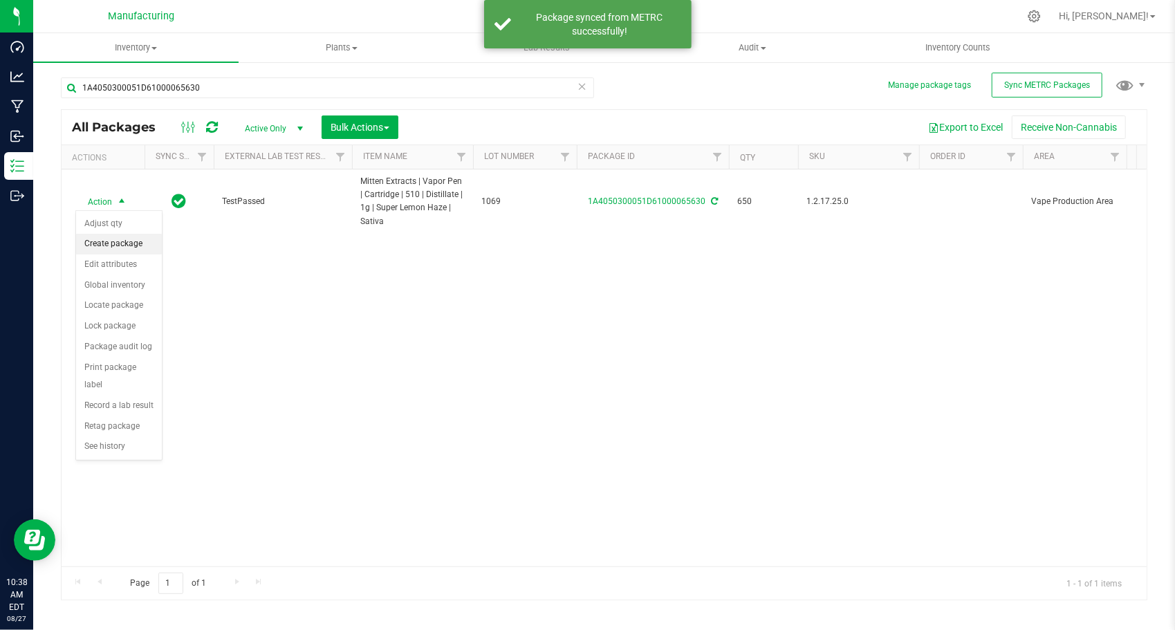
click at [123, 239] on li "Create package" at bounding box center [119, 244] width 86 height 21
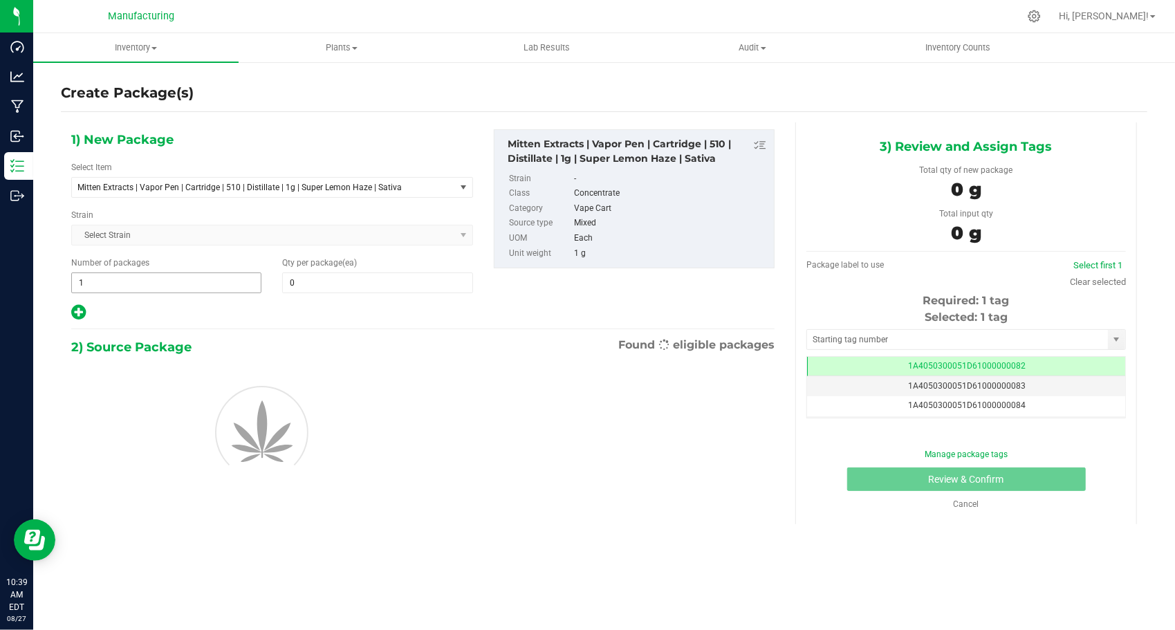
click at [171, 275] on span "1 1" at bounding box center [166, 282] width 190 height 21
click at [171, 275] on input "1" at bounding box center [166, 282] width 189 height 19
type input "12"
click at [335, 288] on span at bounding box center [377, 282] width 190 height 21
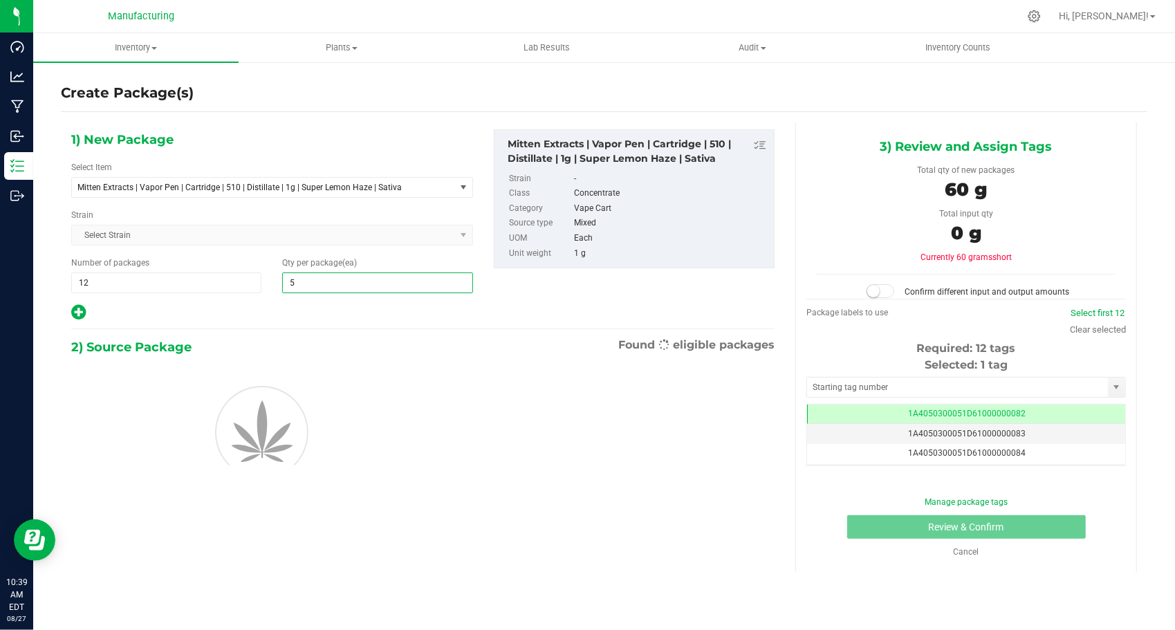
type input "50"
click at [451, 318] on div at bounding box center [272, 313] width 402 height 18
click at [898, 384] on input "text" at bounding box center [957, 387] width 301 height 19
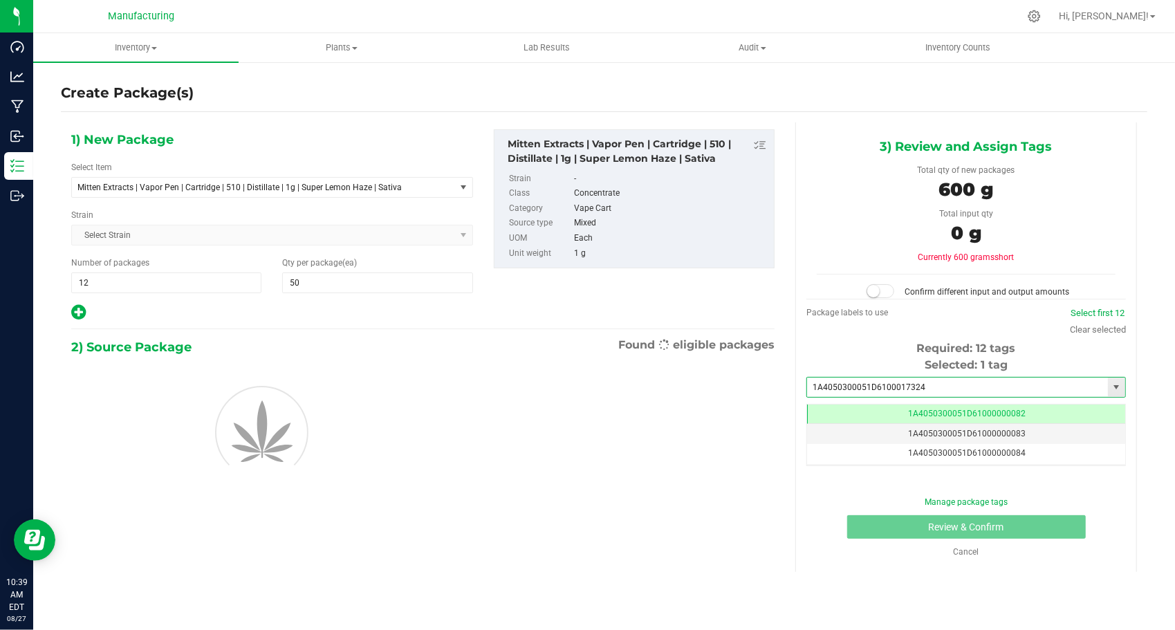
type input "1A4050300051D61000173249"
click at [904, 408] on li "1A4050300051D61000173249" at bounding box center [966, 408] width 318 height 21
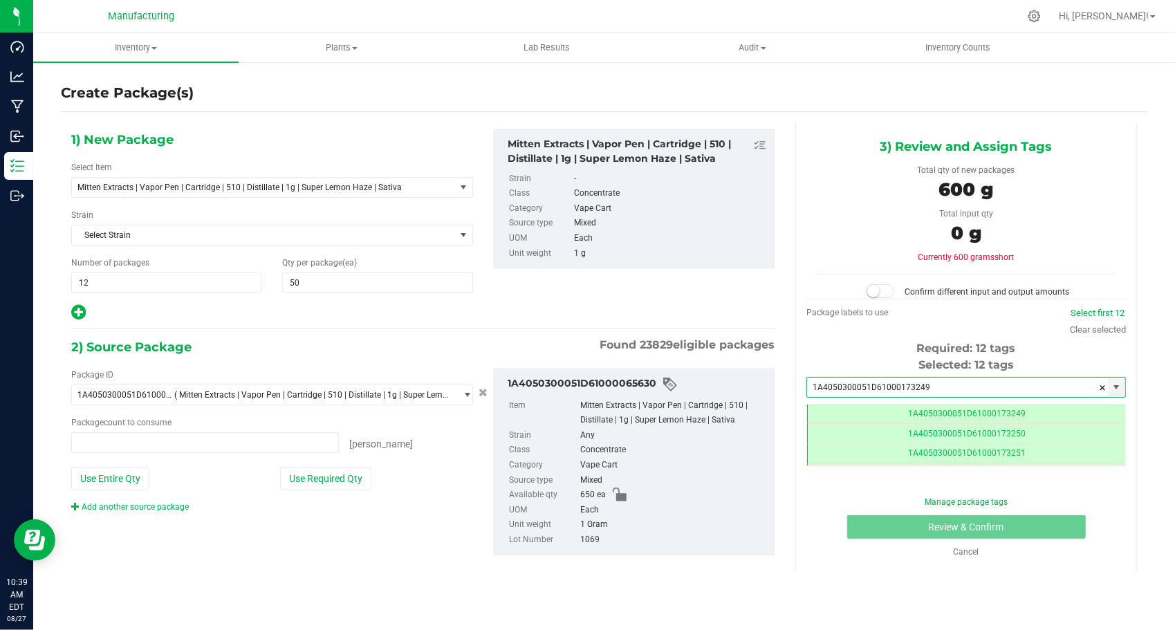
type input "0 ea"
type input "1A4050300051D61000173249"
click at [371, 474] on button "Use Required Qty" at bounding box center [325, 479] width 91 height 24
type input "600 ea"
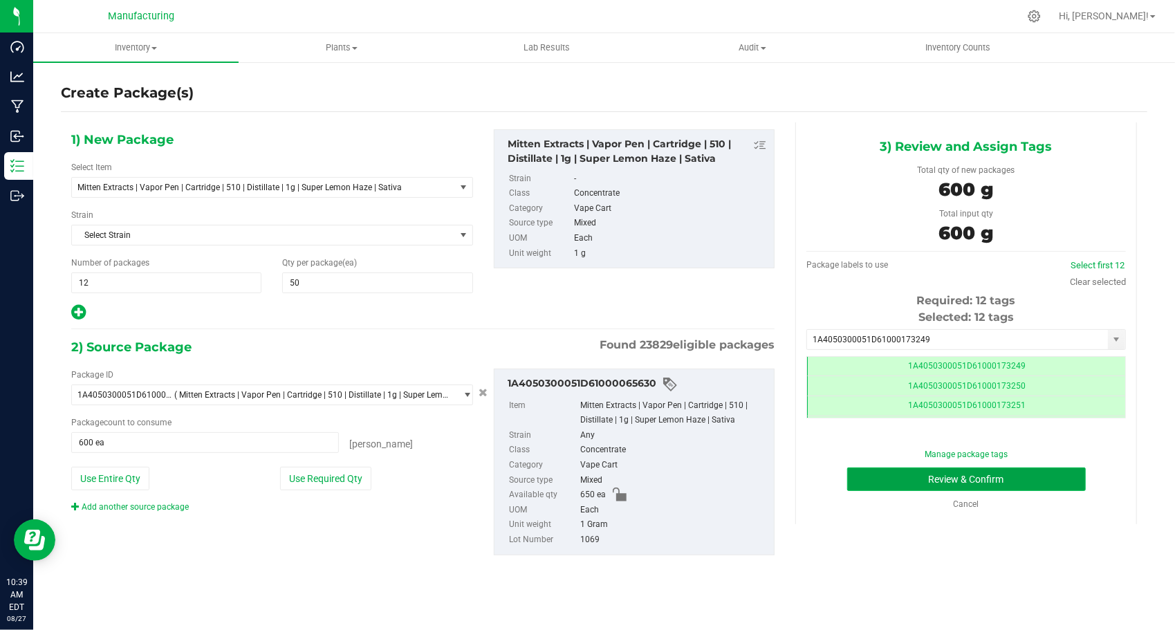
click at [857, 485] on button "Review & Confirm" at bounding box center [966, 479] width 239 height 24
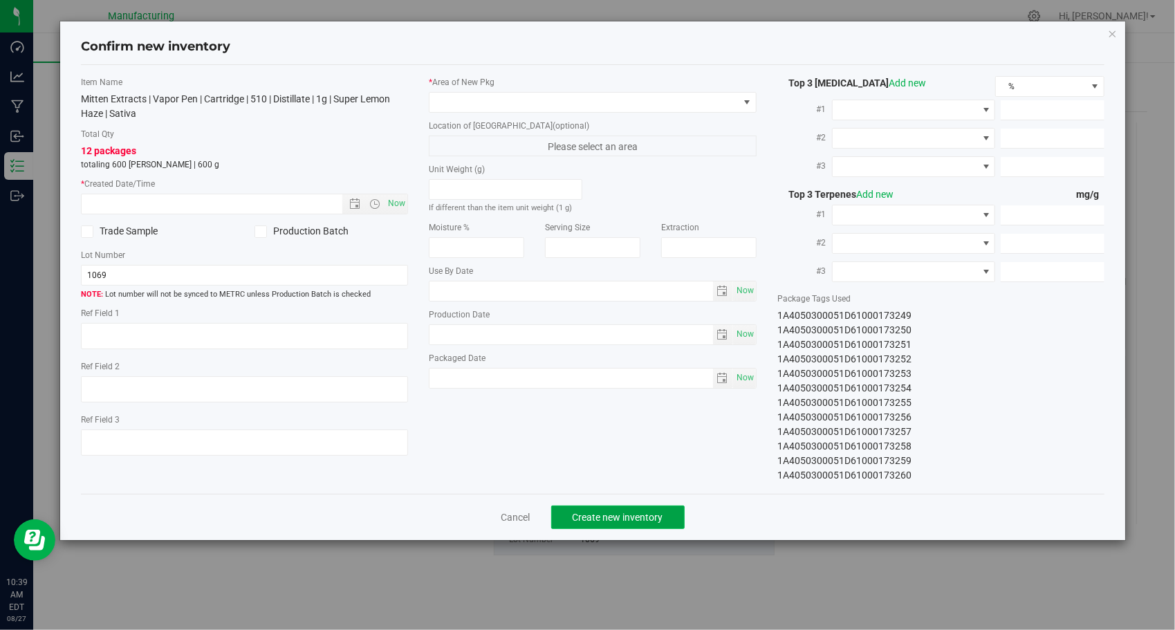
click at [635, 523] on button "Create new inventory" at bounding box center [617, 517] width 133 height 24
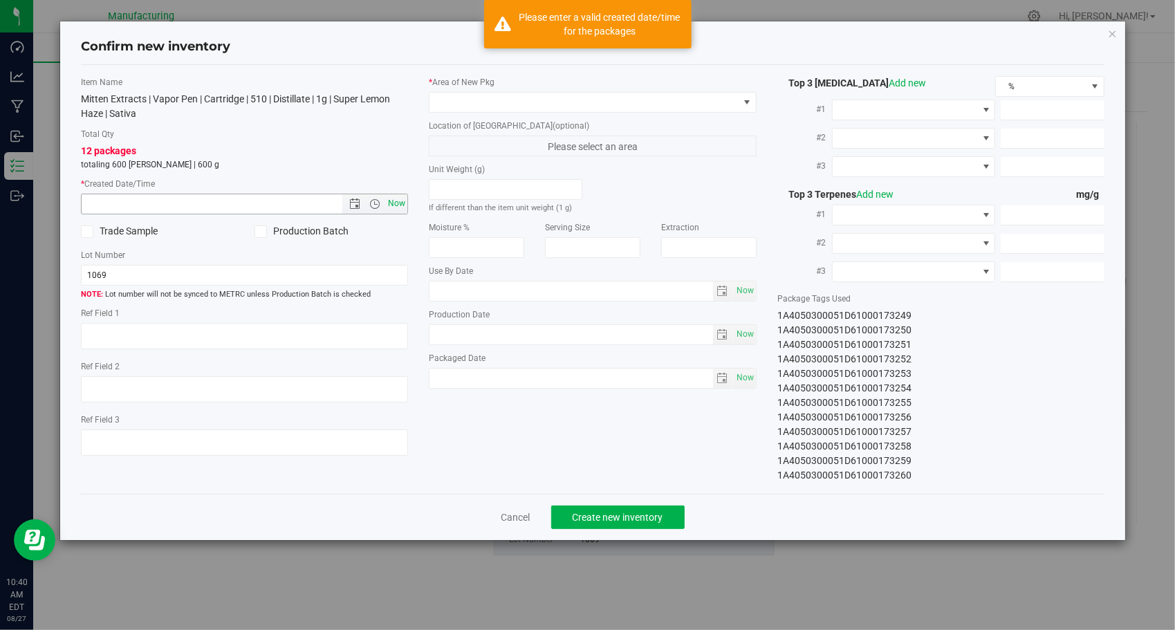
click at [387, 205] on span "Now" at bounding box center [397, 204] width 24 height 20
type input "[DATE] 10:40 AM"
click at [588, 106] on span at bounding box center [583, 102] width 309 height 19
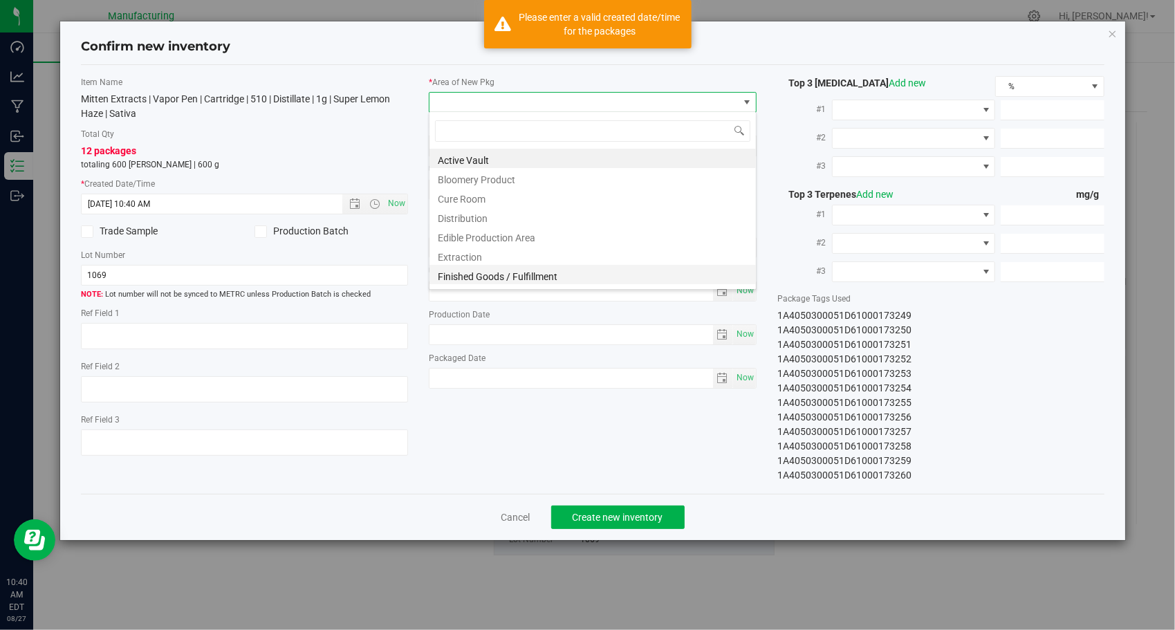
click at [536, 275] on li "Finished Goods / Fulfillment" at bounding box center [592, 274] width 326 height 19
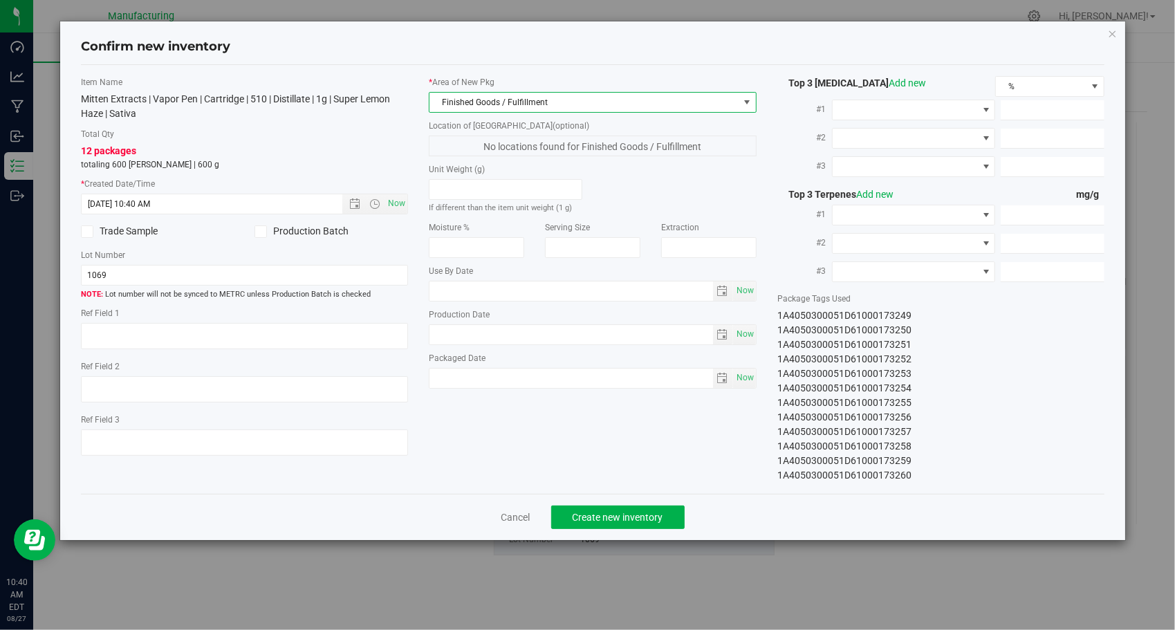
click at [585, 445] on div "Item Name Mitten Extracts | Vapor Pen | Cartridge | 510 | Distillate | 1g | Sup…" at bounding box center [593, 279] width 1045 height 407
click at [604, 523] on button "Create new inventory" at bounding box center [617, 517] width 133 height 24
